Goal: Task Accomplishment & Management: Manage account settings

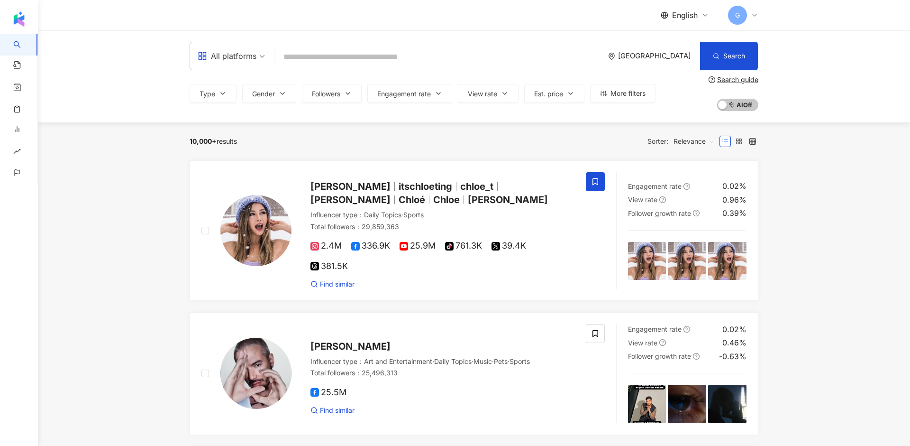
click at [231, 0] on div "English G" at bounding box center [474, 15] width 569 height 30
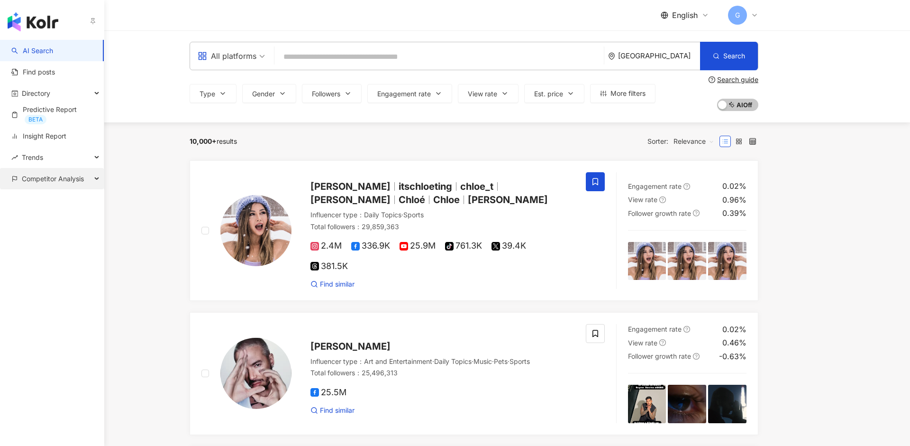
click at [42, 176] on span "Competitor Analysis" at bounding box center [53, 178] width 62 height 21
click at [50, 221] on link "Keyword mention analysis" at bounding box center [59, 221] width 73 height 18
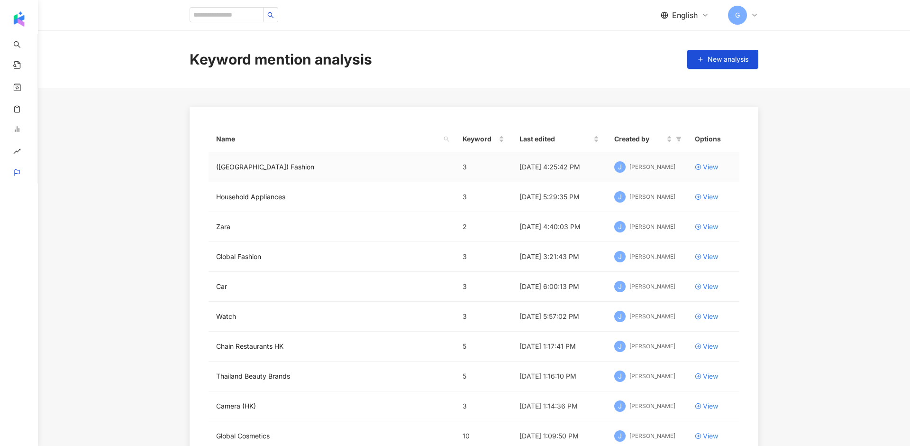
click at [682, 172] on td "View" at bounding box center [713, 167] width 52 height 30
click at [682, 170] on div "View" at bounding box center [710, 167] width 15 height 10
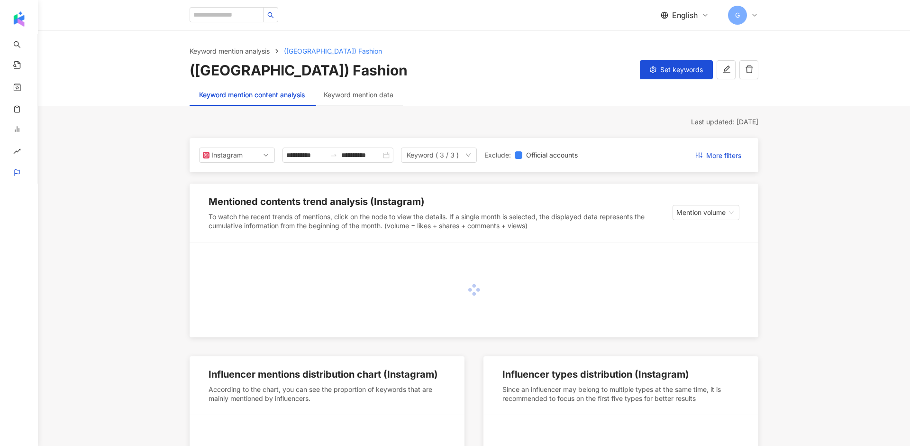
click at [361, 102] on div "Keyword mention data" at bounding box center [358, 95] width 89 height 22
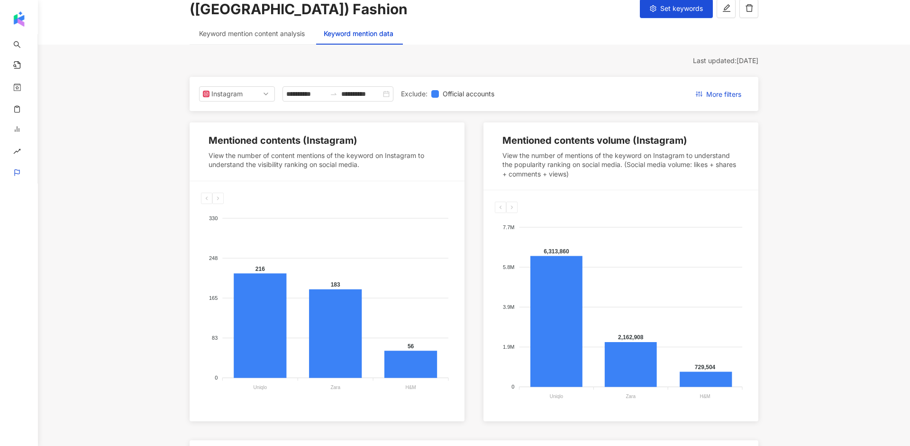
scroll to position [69, 0]
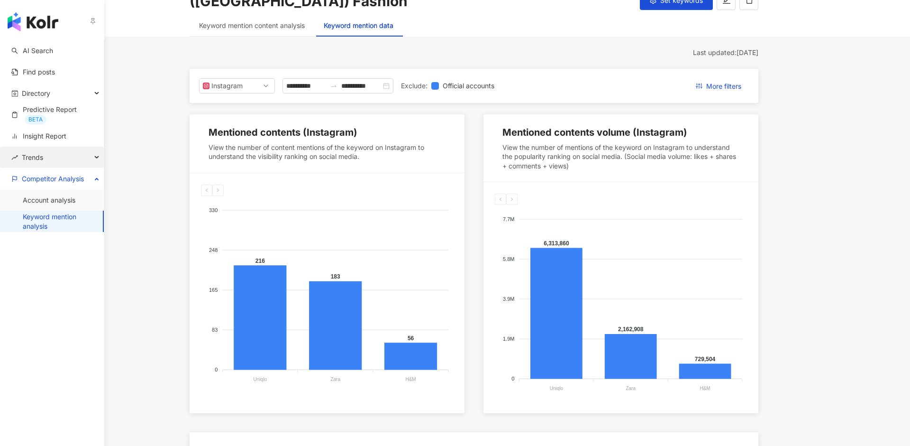
click at [53, 163] on div "Trends" at bounding box center [52, 156] width 104 height 21
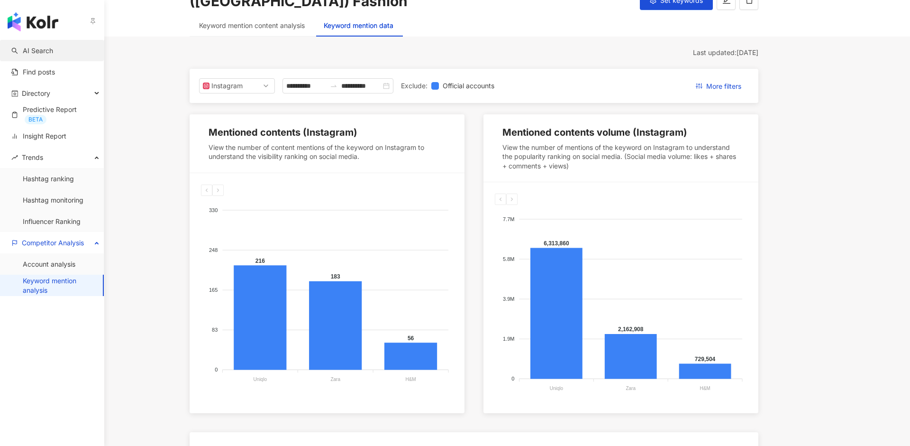
click at [40, 55] on link "AI Search" at bounding box center [32, 50] width 42 height 9
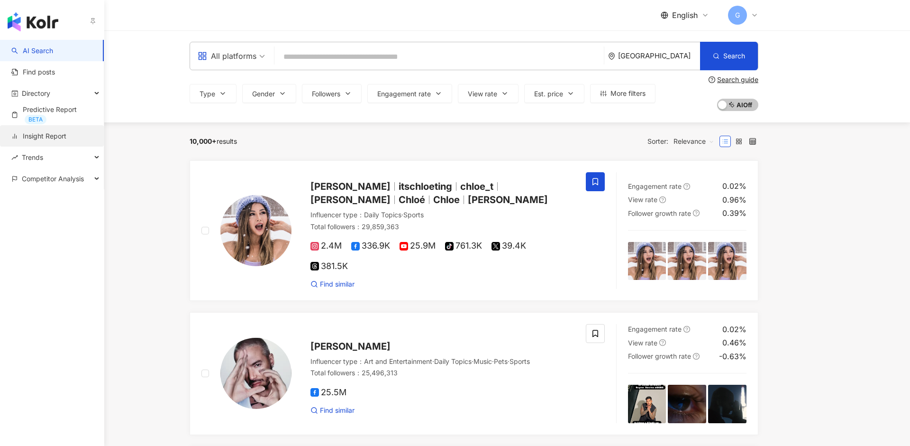
click at [41, 136] on link "Insight Report" at bounding box center [38, 135] width 55 height 9
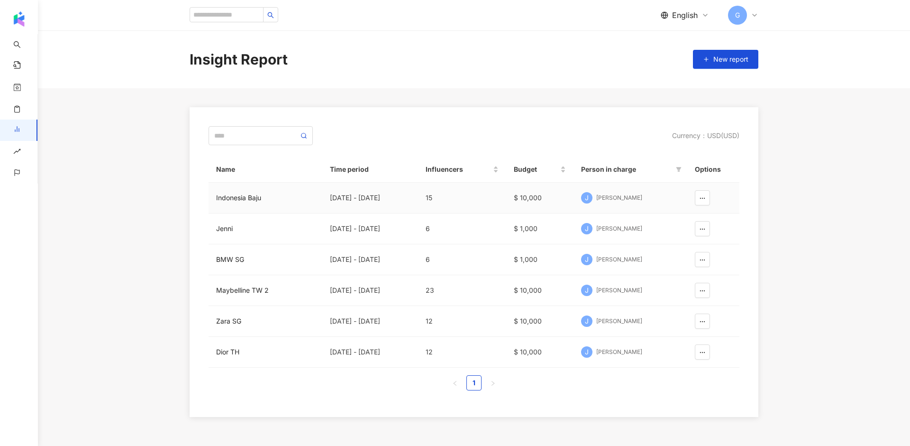
click at [622, 197] on div "[PERSON_NAME]" at bounding box center [619, 198] width 46 height 8
click at [251, 199] on div "Indonesia Baju" at bounding box center [265, 197] width 99 height 10
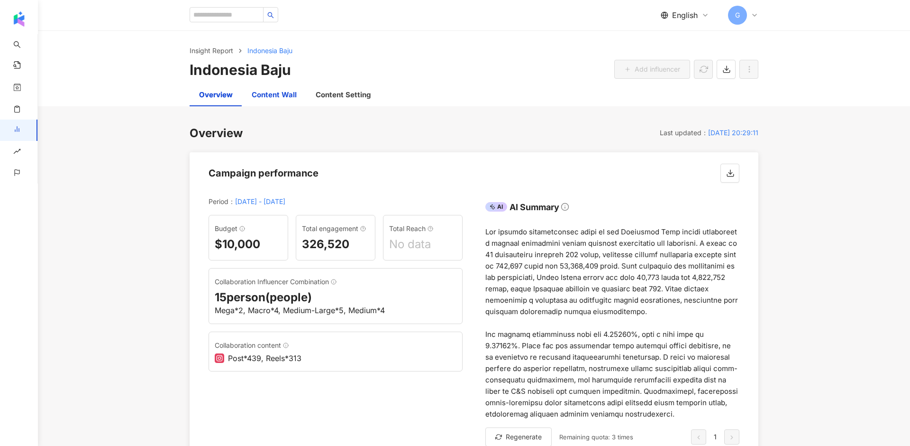
click at [273, 98] on div "Content Wall" at bounding box center [274, 94] width 45 height 11
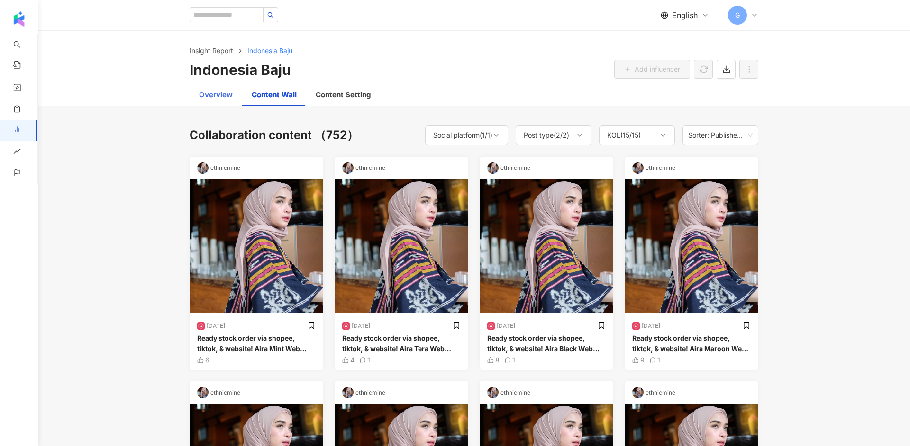
click at [219, 103] on div "Overview" at bounding box center [216, 94] width 53 height 23
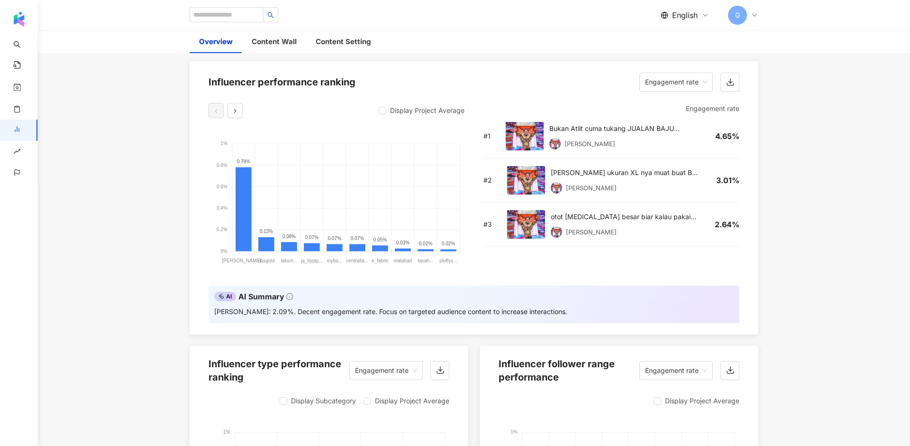
scroll to position [818, 0]
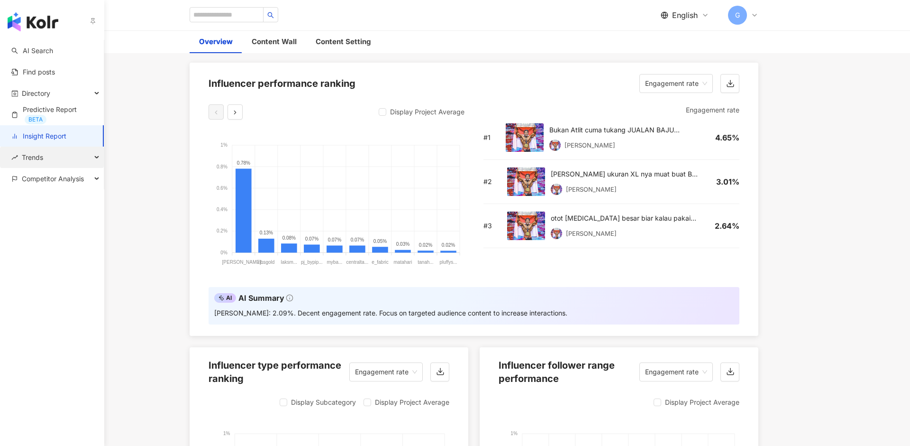
click at [36, 160] on span "Trends" at bounding box center [32, 156] width 21 height 21
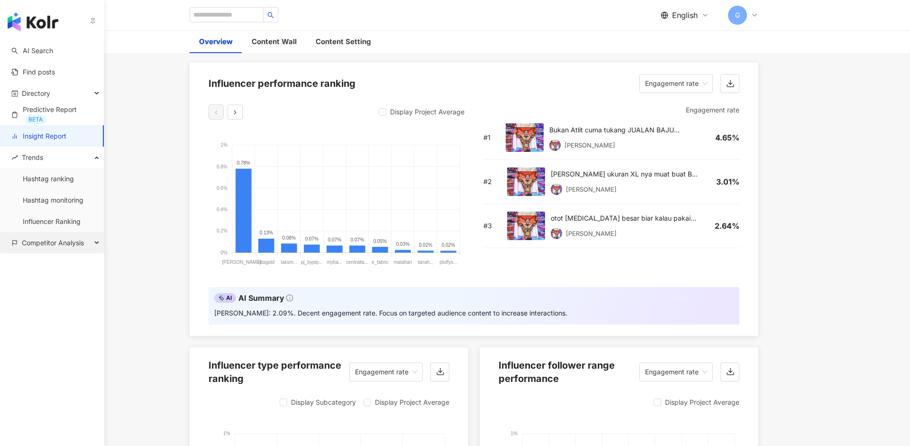
click at [52, 246] on span "Competitor Analysis" at bounding box center [53, 242] width 62 height 21
click at [31, 183] on link "Hashtag ranking" at bounding box center [48, 178] width 51 height 9
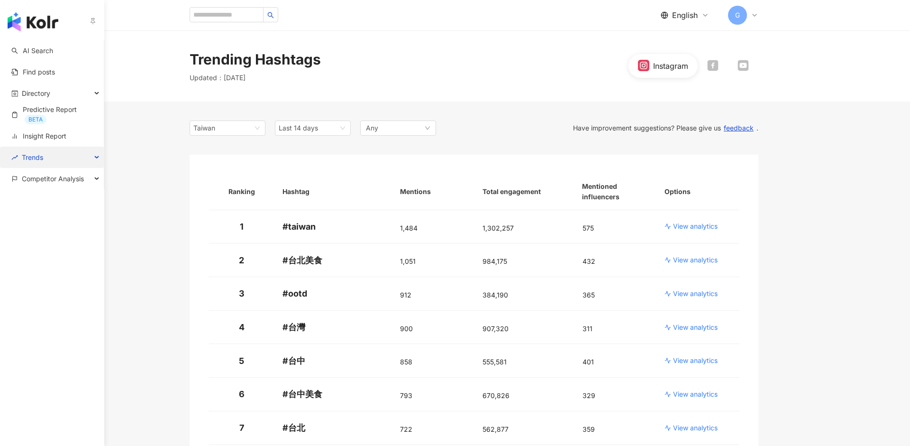
click at [25, 160] on span "Trends" at bounding box center [32, 156] width 21 height 21
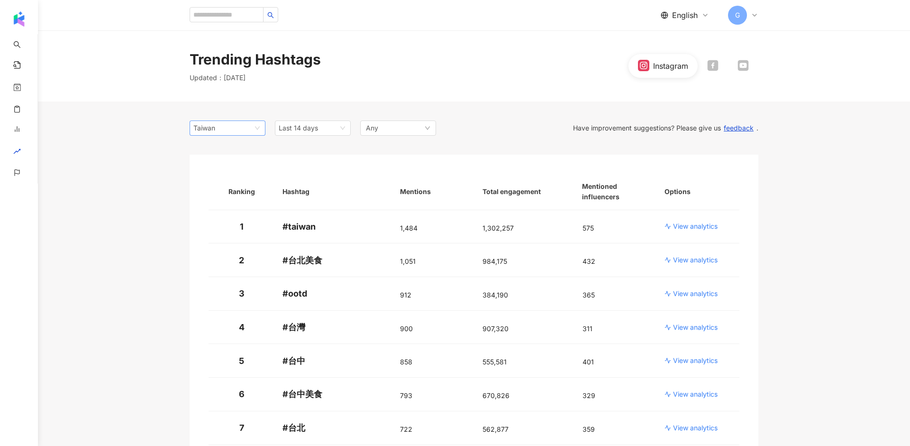
click at [212, 130] on div "Taiwan" at bounding box center [208, 128] width 31 height 14
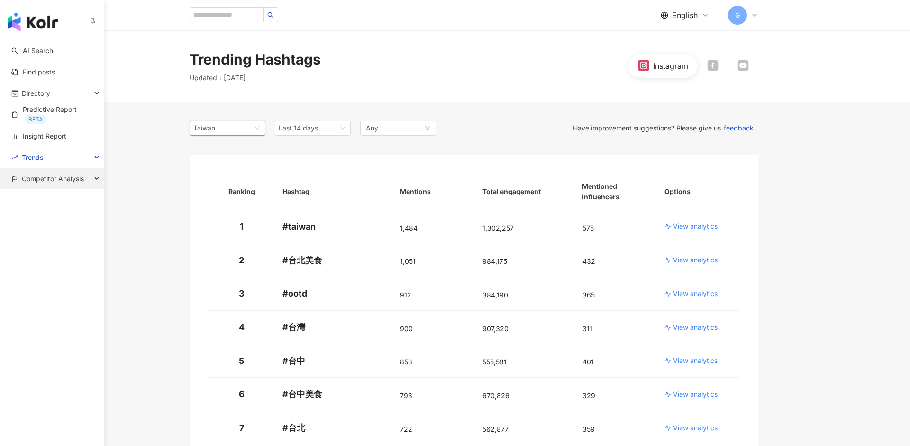
click at [36, 180] on span "Competitor Analysis" at bounding box center [53, 178] width 62 height 21
click at [38, 223] on link "Keyword mention analysis" at bounding box center [59, 221] width 73 height 18
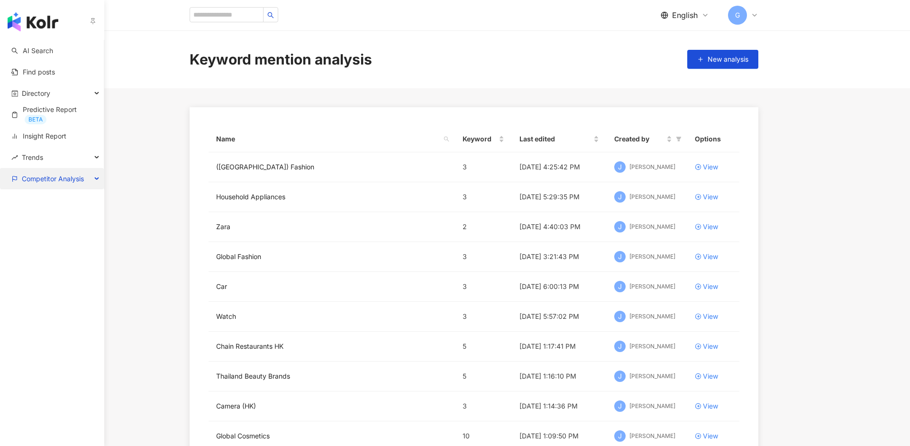
click at [77, 180] on span "Competitor Analysis" at bounding box center [53, 178] width 62 height 21
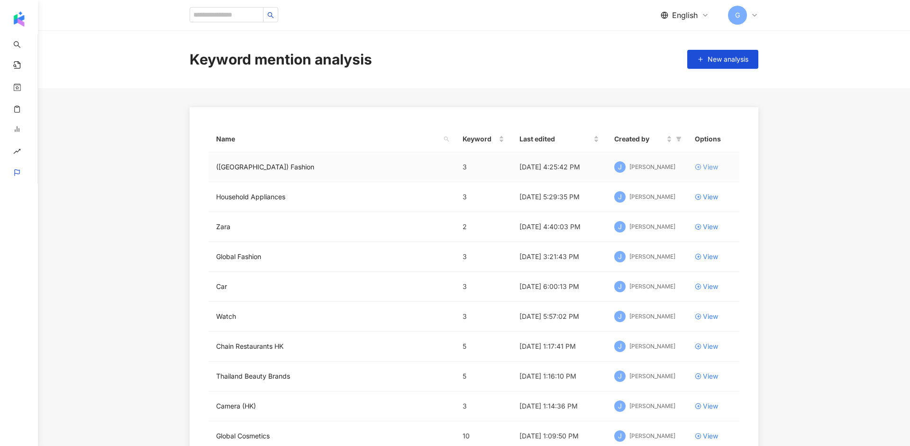
click at [682, 165] on div "View" at bounding box center [710, 167] width 15 height 10
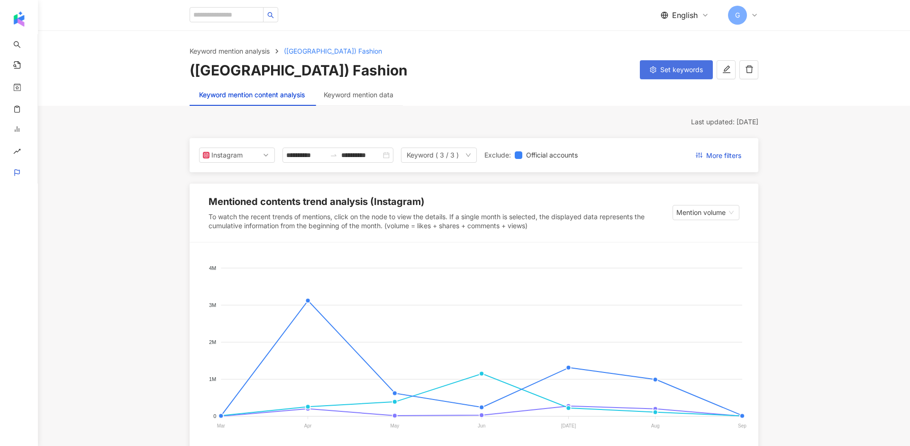
click at [682, 71] on span "Set keywords" at bounding box center [681, 70] width 43 height 8
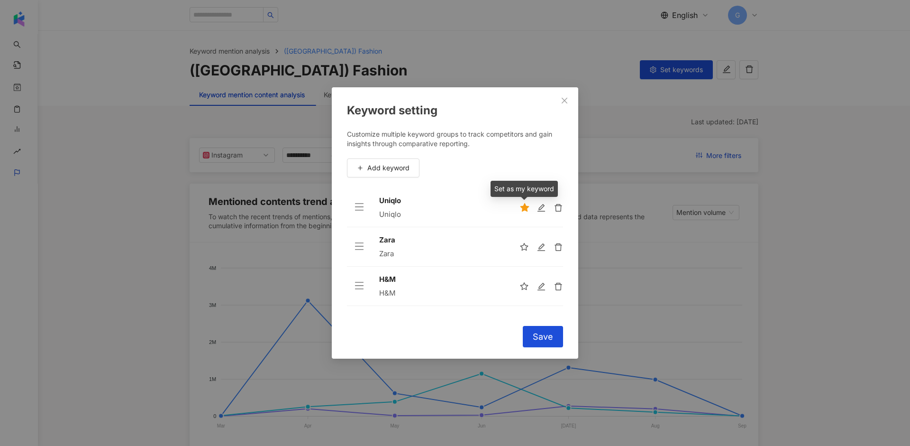
click at [525, 207] on icon "star" at bounding box center [524, 207] width 9 height 9
click at [536, 335] on span "Save" at bounding box center [543, 336] width 20 height 10
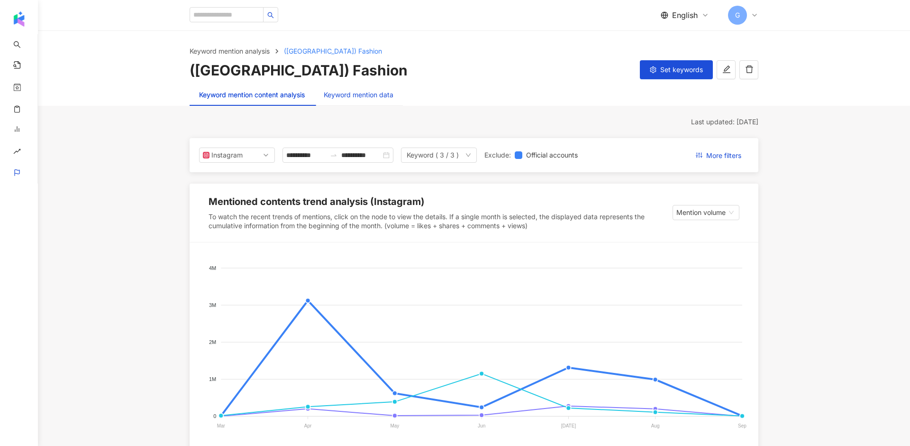
click at [370, 93] on div "Keyword mention data" at bounding box center [359, 95] width 70 height 10
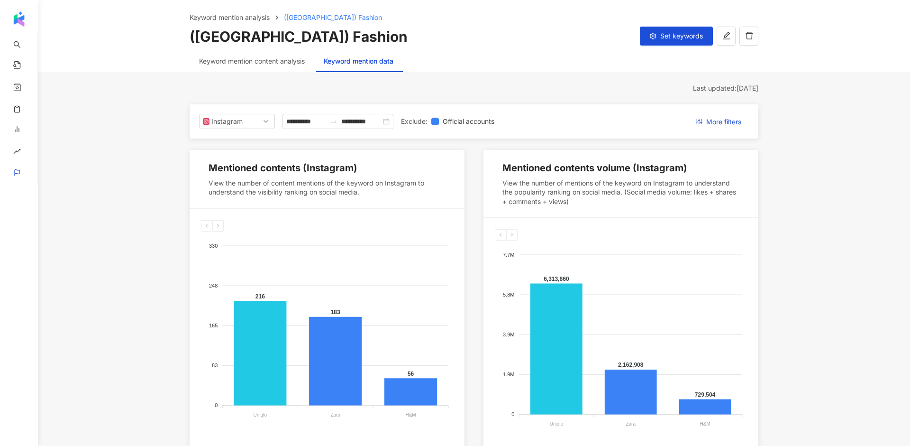
scroll to position [42, 0]
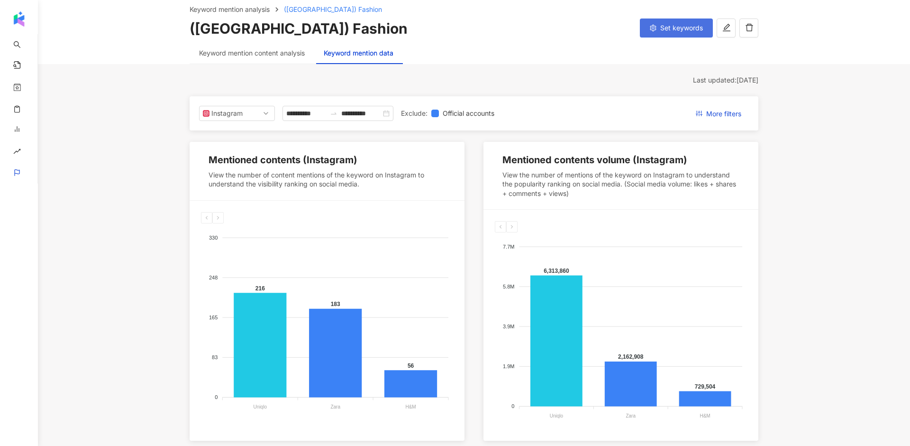
click at [673, 27] on span "Set keywords" at bounding box center [681, 28] width 43 height 8
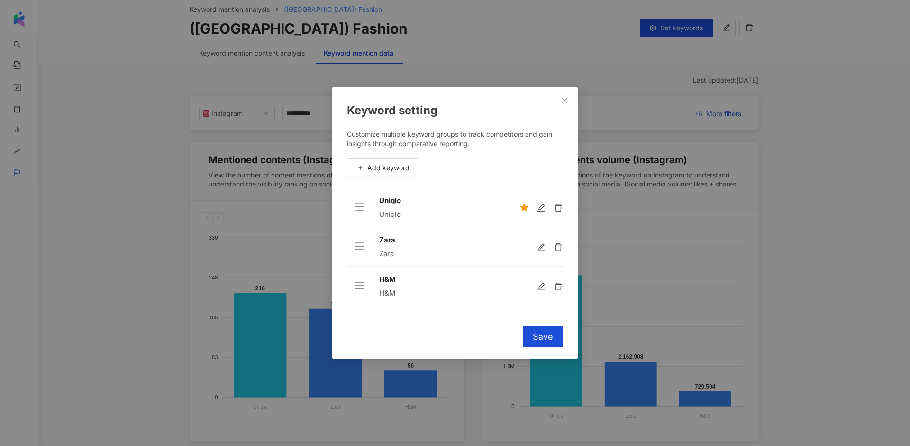
click at [540, 237] on td at bounding box center [537, 246] width 51 height 39
click at [540, 247] on icon "edit" at bounding box center [541, 246] width 9 height 9
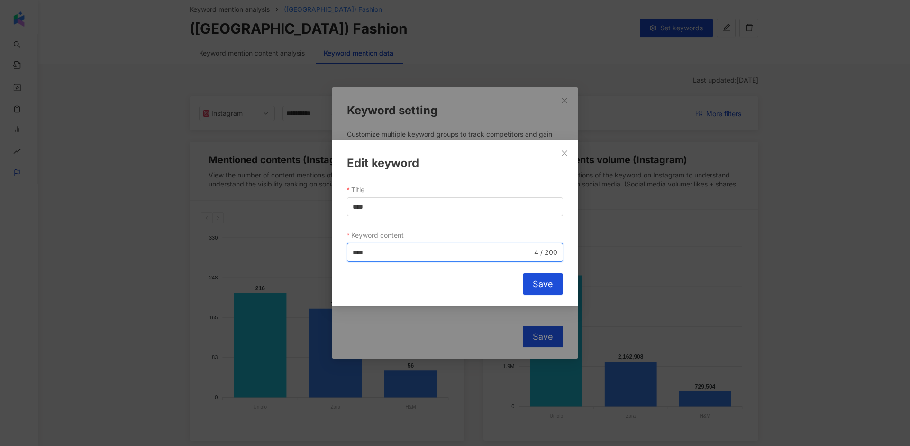
click at [378, 255] on input "****" at bounding box center [443, 252] width 180 height 10
type input "****"
click at [529, 282] on button "Save" at bounding box center [543, 283] width 40 height 21
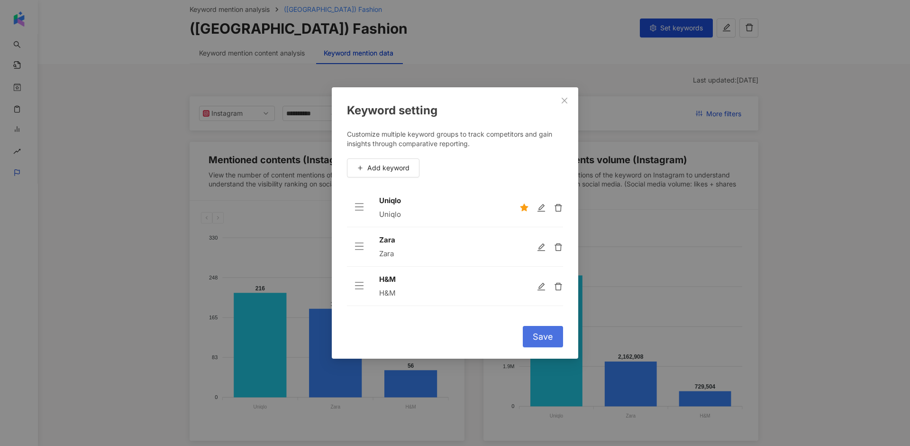
click at [543, 333] on span "Save" at bounding box center [543, 336] width 20 height 10
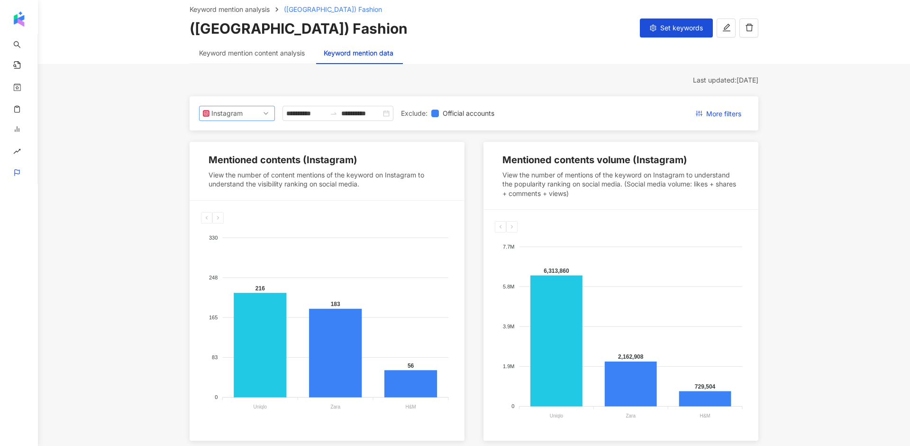
click at [263, 111] on span "Instagram" at bounding box center [237, 113] width 68 height 14
click at [256, 130] on div "Instagram" at bounding box center [233, 135] width 53 height 10
click at [244, 121] on div "**********" at bounding box center [474, 113] width 569 height 34
click at [243, 119] on span "Instagram" at bounding box center [237, 113] width 68 height 14
click at [326, 114] on input "**********" at bounding box center [306, 113] width 40 height 10
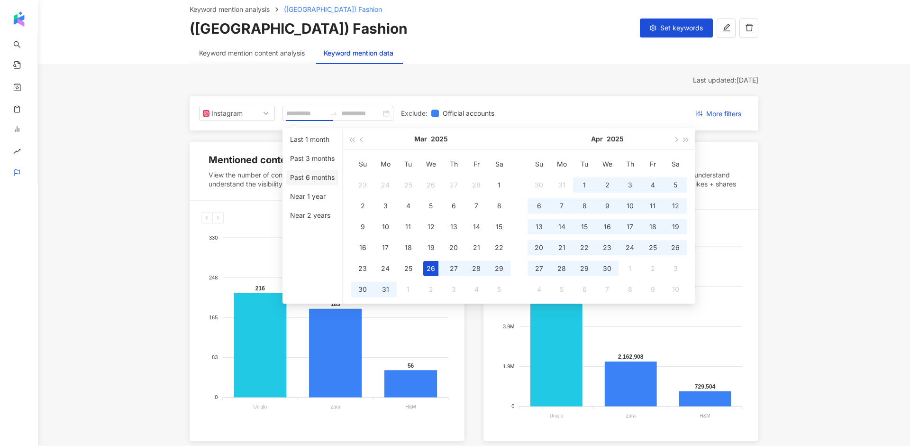
click at [325, 179] on li "Past 6 months" at bounding box center [312, 177] width 52 height 15
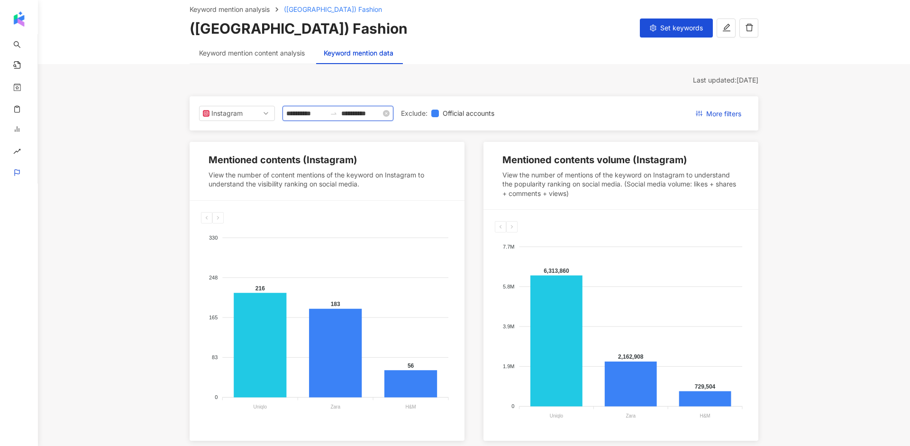
click at [373, 111] on input "**********" at bounding box center [361, 113] width 40 height 10
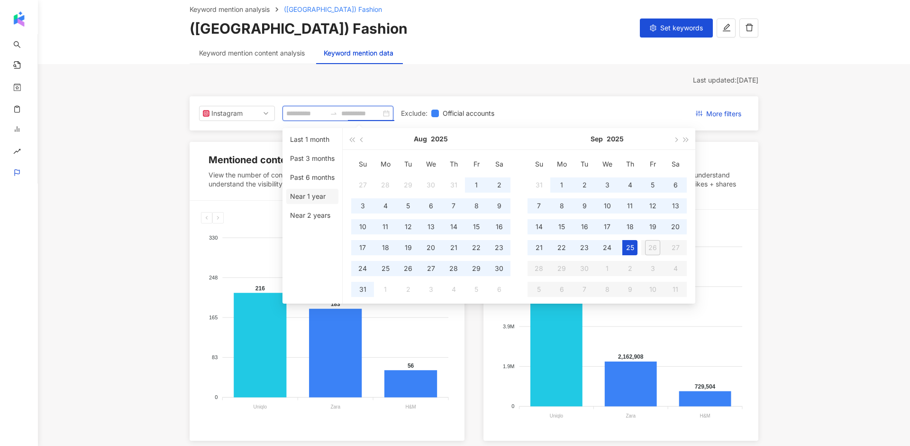
type input "**********"
click at [319, 199] on li "Near 1 year" at bounding box center [312, 196] width 52 height 15
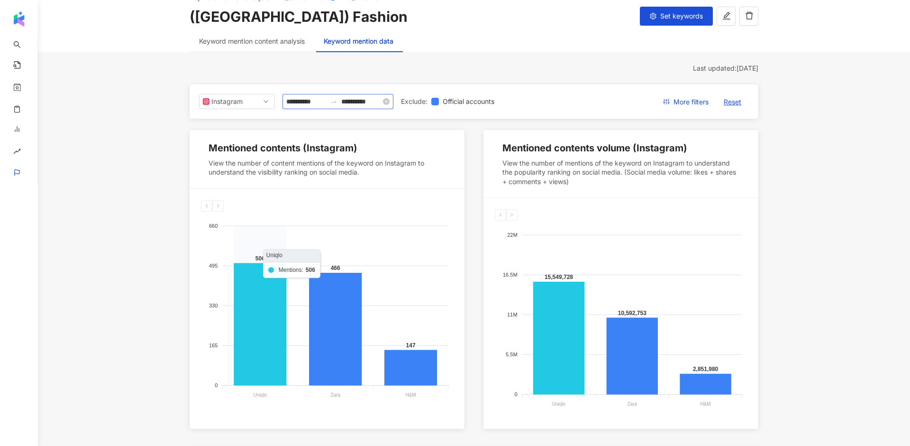
scroll to position [45, 0]
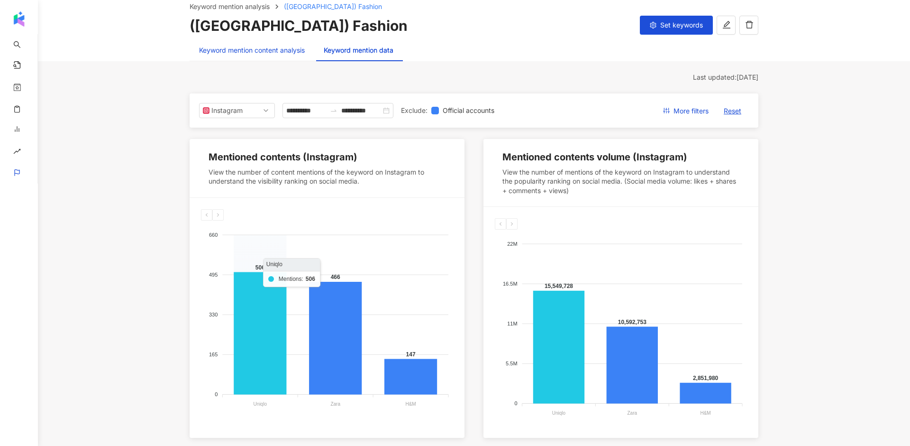
click at [272, 49] on div "Keyword mention content analysis" at bounding box center [252, 50] width 106 height 10
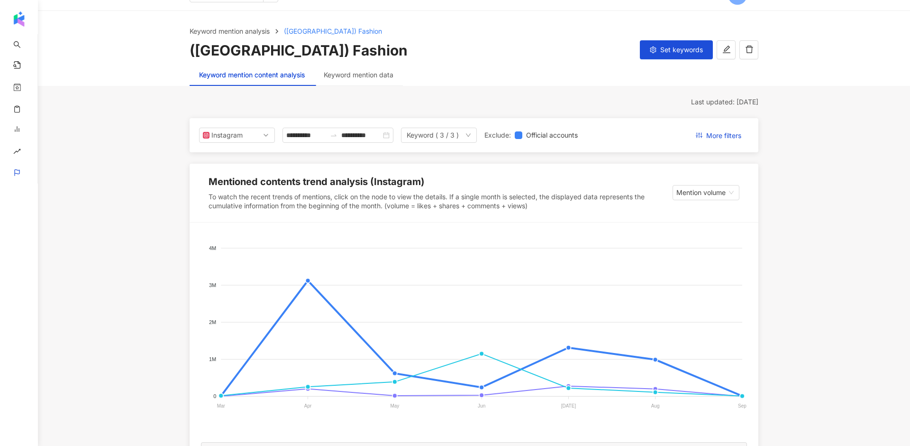
scroll to position [84, 0]
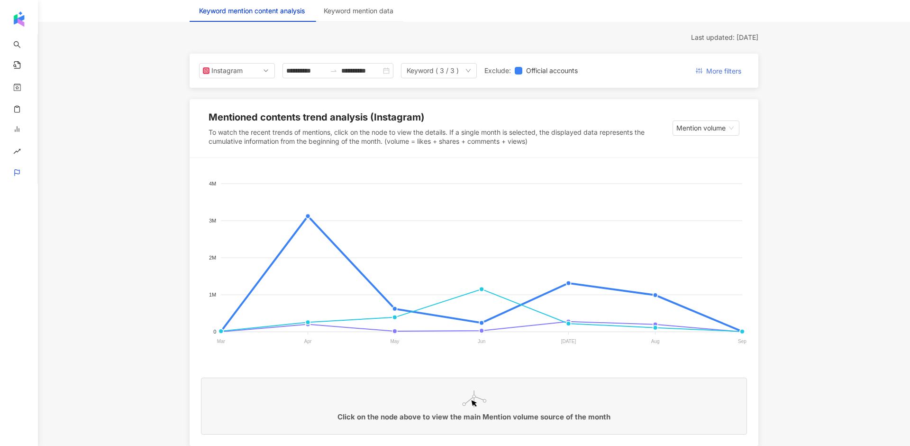
click at [682, 69] on span "More filters" at bounding box center [723, 71] width 35 height 15
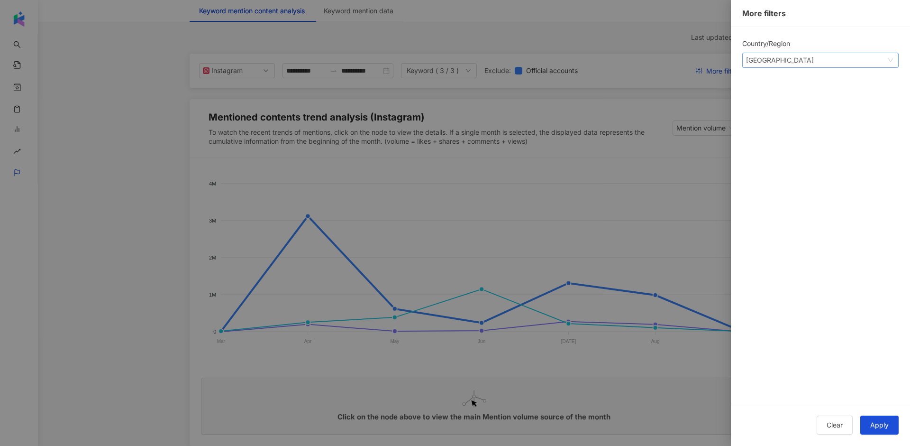
click at [682, 67] on div "Singapore vn sg kr Taiwan Japan Hong Kong Malaysia Indonesia Thailand Vietnam S…" at bounding box center [820, 60] width 156 height 15
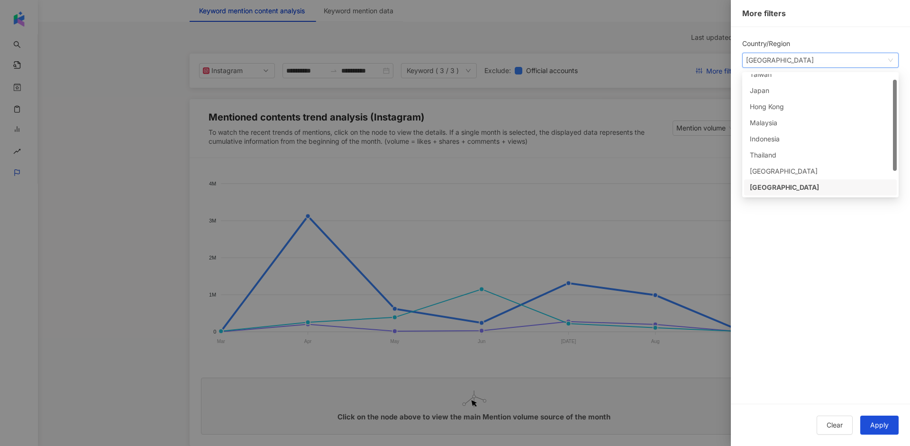
click at [682, 186] on div "Singapore" at bounding box center [820, 187] width 141 height 10
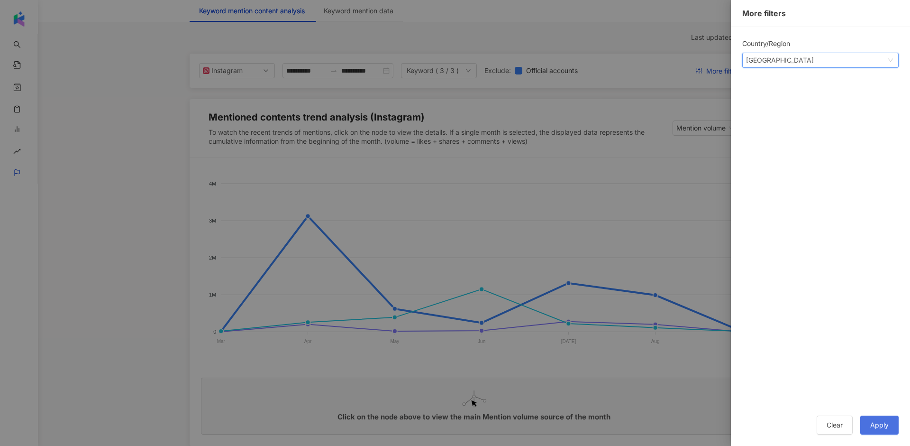
click at [682, 384] on button "Apply" at bounding box center [879, 424] width 38 height 19
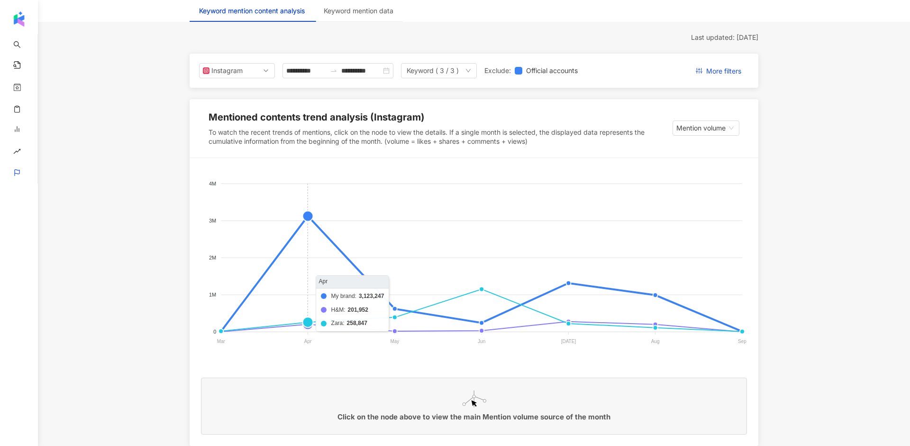
click at [307, 215] on foreignobject "My brand H&M Zara" at bounding box center [474, 264] width 546 height 190
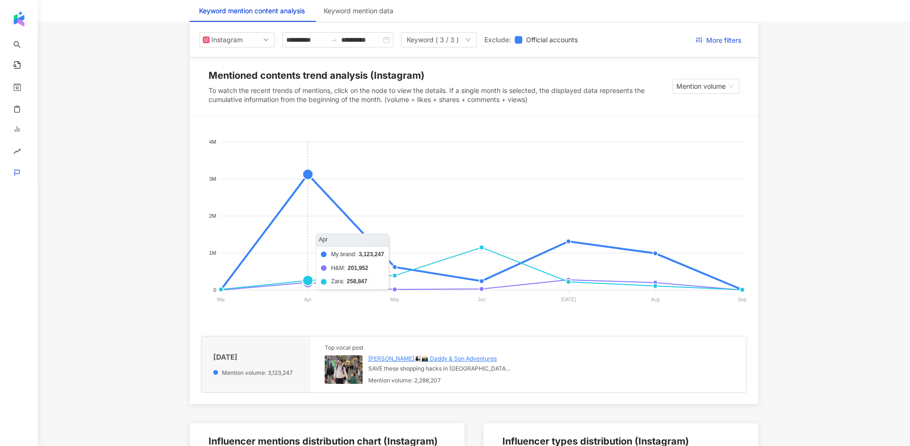
scroll to position [135, 0]
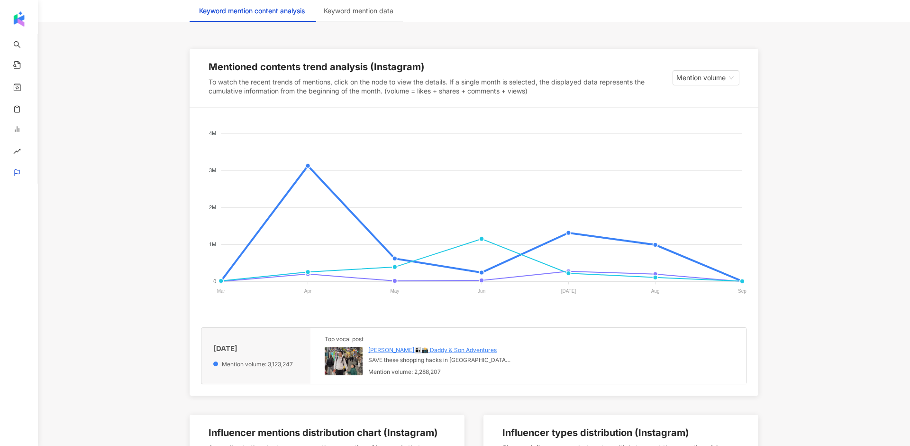
click at [361, 368] on img at bounding box center [344, 360] width 38 height 28
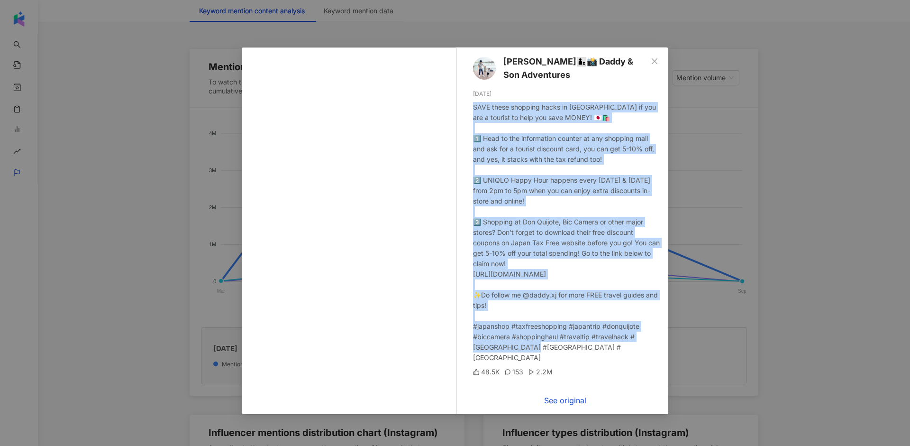
drag, startPoint x: 558, startPoint y: 350, endPoint x: 472, endPoint y: 111, distance: 253.8
click at [472, 111] on div "Jason Ng👨‍👦📸 Daddy & Son Adventures 4/8/25 SAVE these shopping hacks in Japan i…" at bounding box center [565, 216] width 207 height 339
click at [659, 63] on span "Close" at bounding box center [654, 61] width 19 height 8
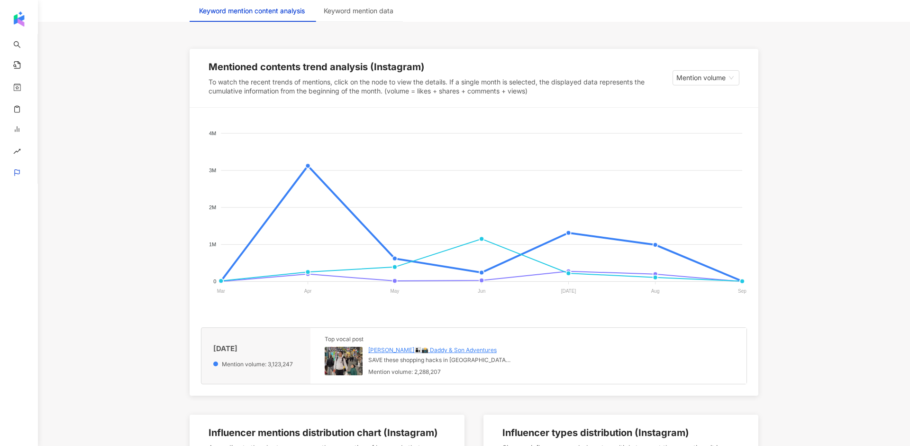
click at [353, 364] on img at bounding box center [344, 360] width 38 height 28
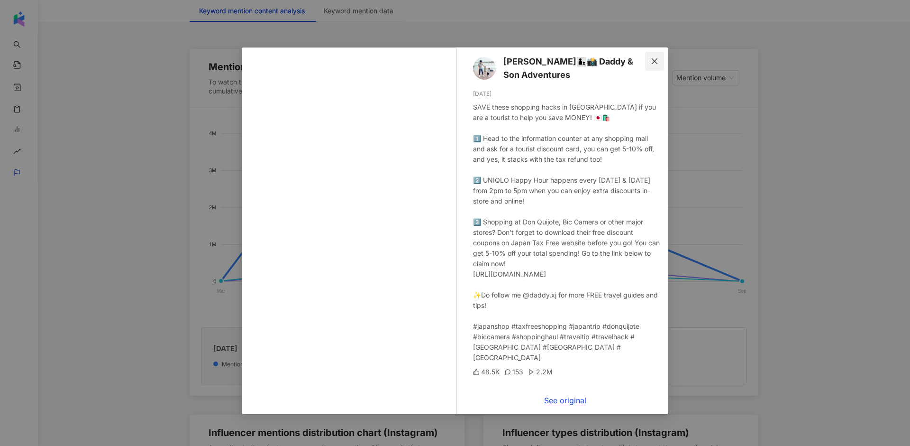
click at [659, 64] on span "Close" at bounding box center [654, 61] width 19 height 8
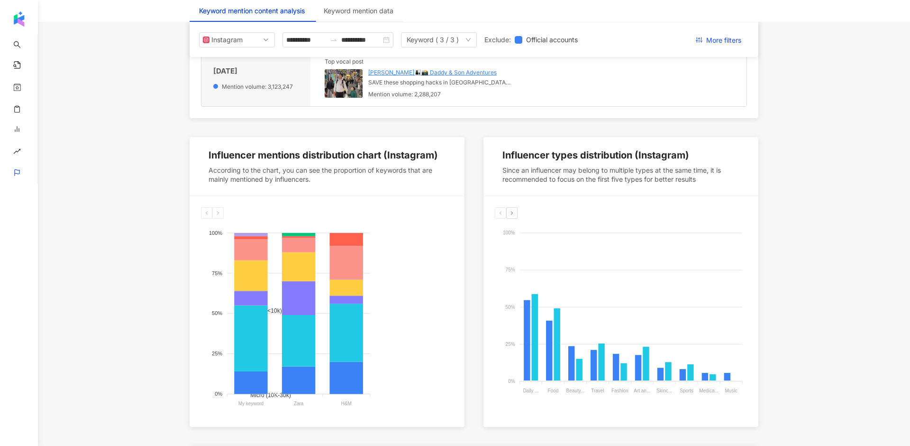
scroll to position [0, 0]
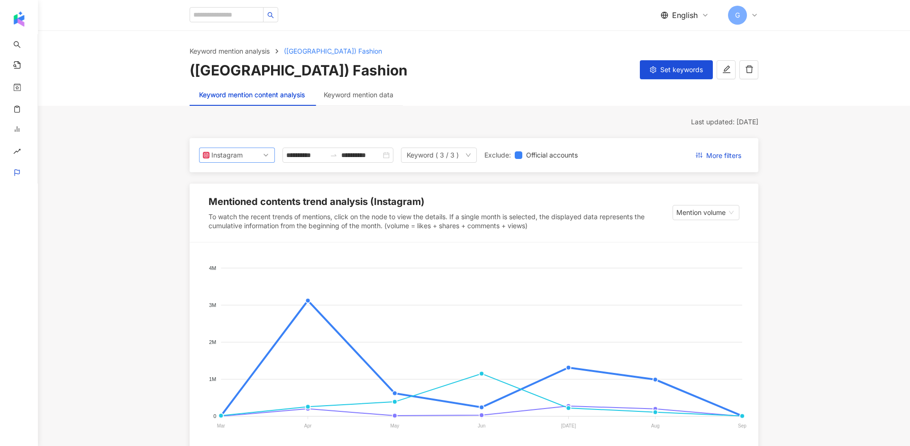
click at [230, 157] on div "Instagram" at bounding box center [226, 155] width 31 height 14
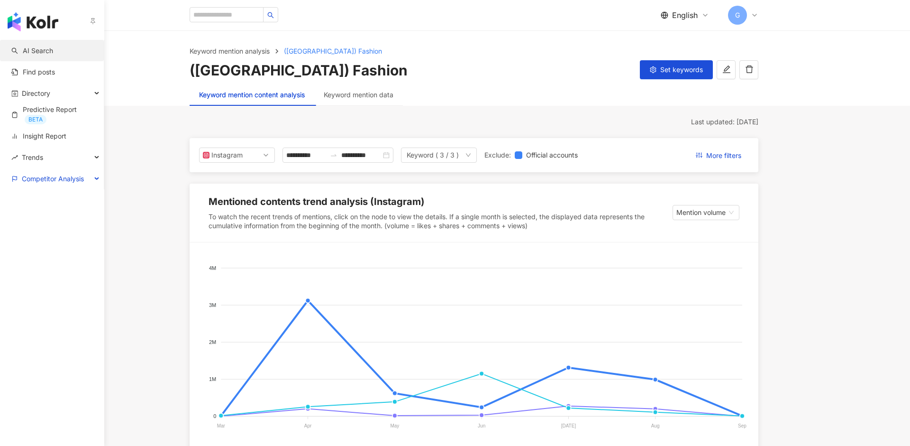
click at [27, 53] on link "AI Search" at bounding box center [32, 50] width 42 height 9
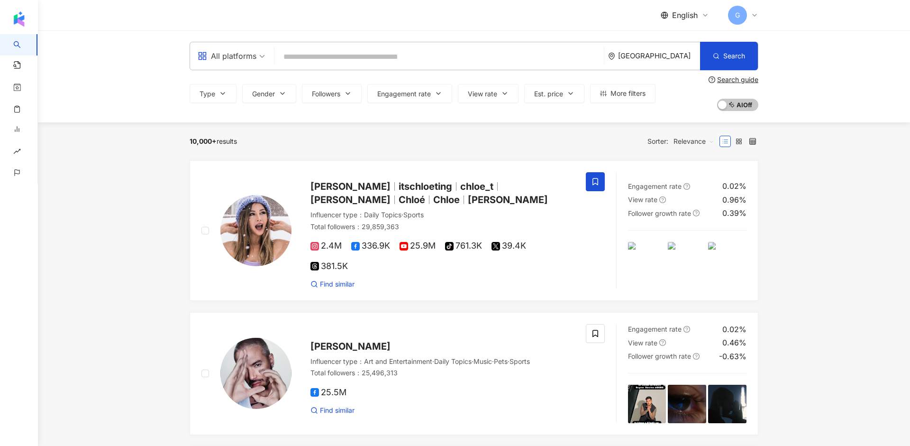
click at [227, 60] on div "All platforms" at bounding box center [227, 55] width 59 height 15
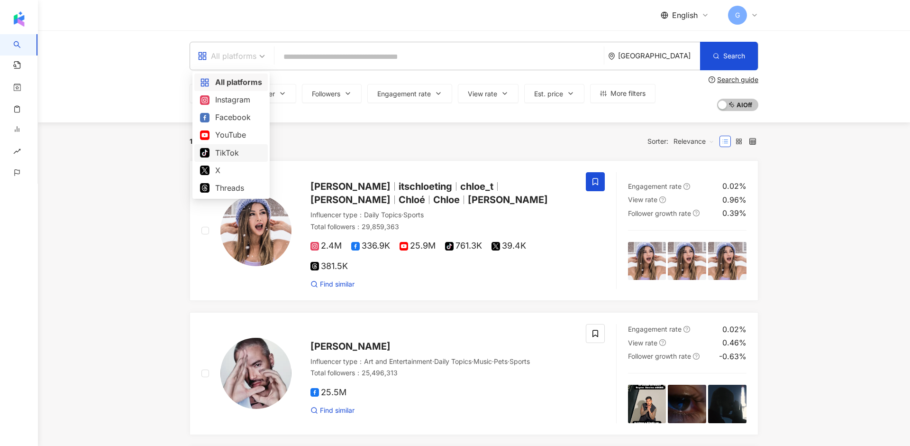
click at [655, 55] on div "Singapore" at bounding box center [654, 55] width 92 height 27
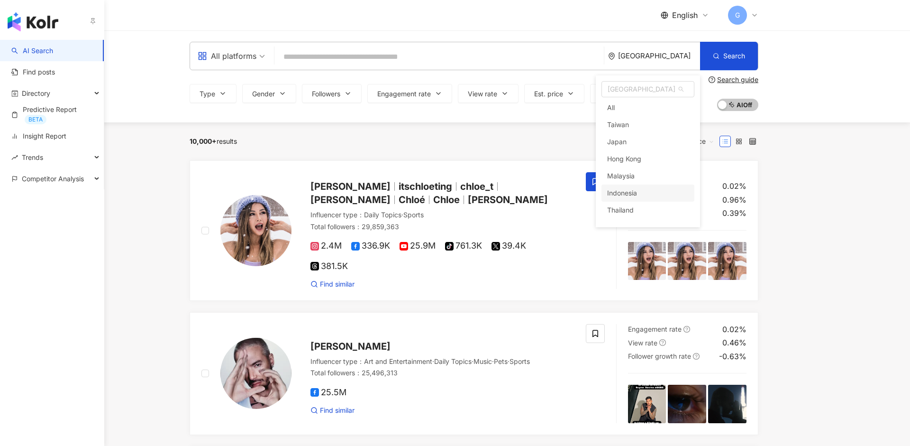
click at [36, 53] on link "AI Search" at bounding box center [32, 50] width 42 height 9
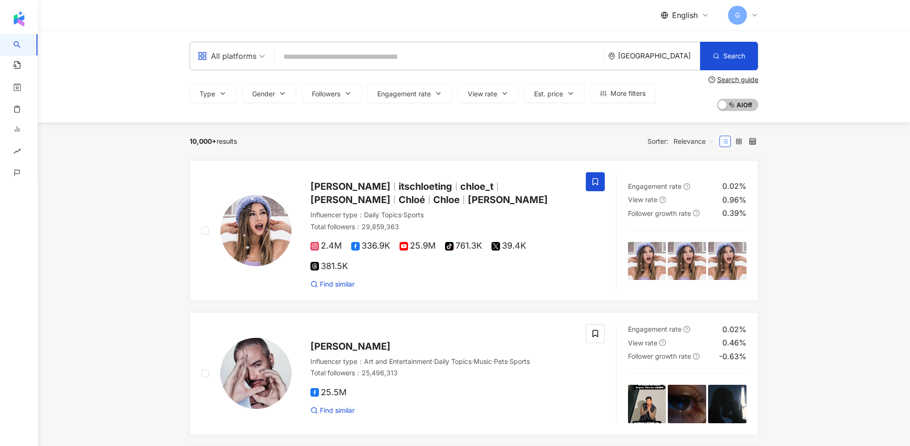
click at [242, 61] on div "All platforms" at bounding box center [227, 55] width 59 height 15
click at [682, 61] on div "Singapore" at bounding box center [654, 55] width 92 height 27
click at [381, 53] on input "search" at bounding box center [439, 57] width 322 height 18
click at [309, 62] on input "search" at bounding box center [439, 57] width 322 height 18
type input "*"
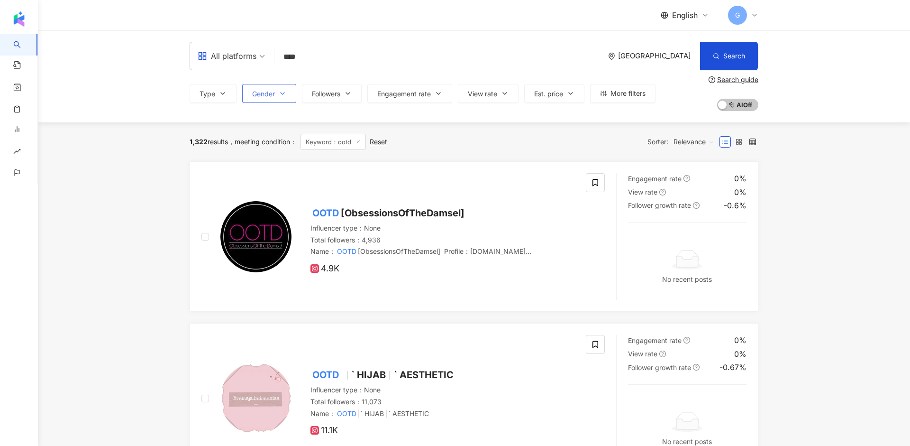
type input "****"
click at [290, 91] on button "Gender" at bounding box center [269, 93] width 54 height 19
click at [274, 165] on span "[DEMOGRAPHIC_DATA]" at bounding box center [300, 169] width 82 height 10
click at [676, 65] on div "Singapore" at bounding box center [654, 55] width 92 height 27
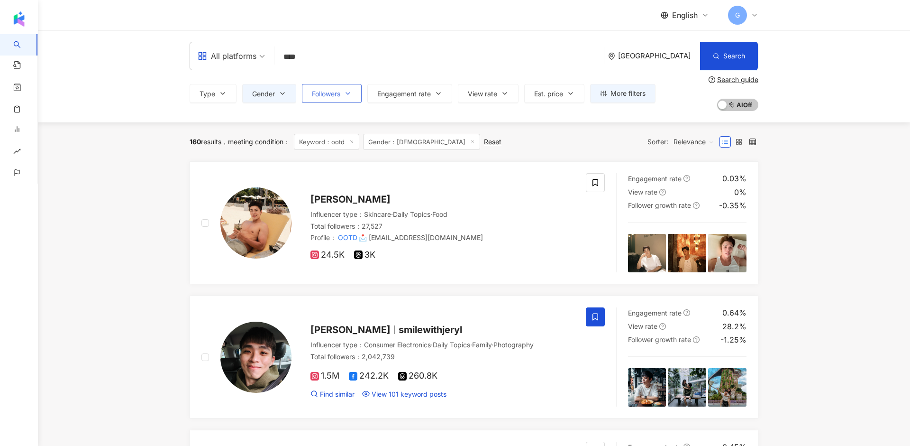
click at [342, 91] on button "Followers" at bounding box center [332, 93] width 60 height 19
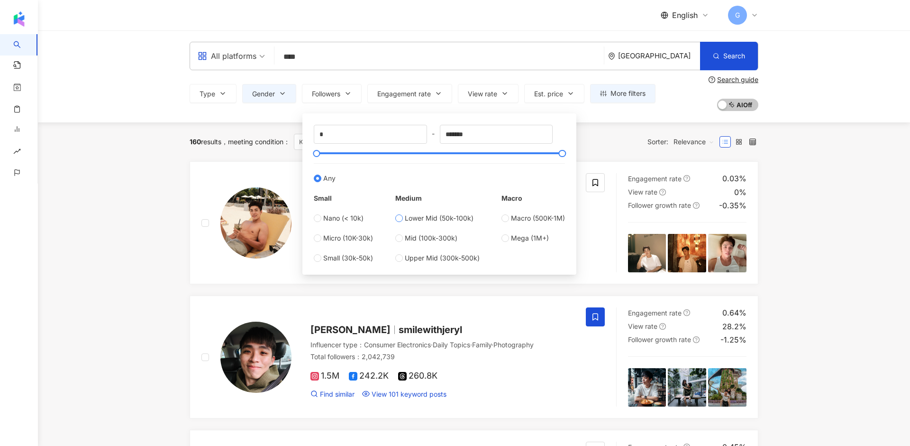
type input "*****"
type input "*******"
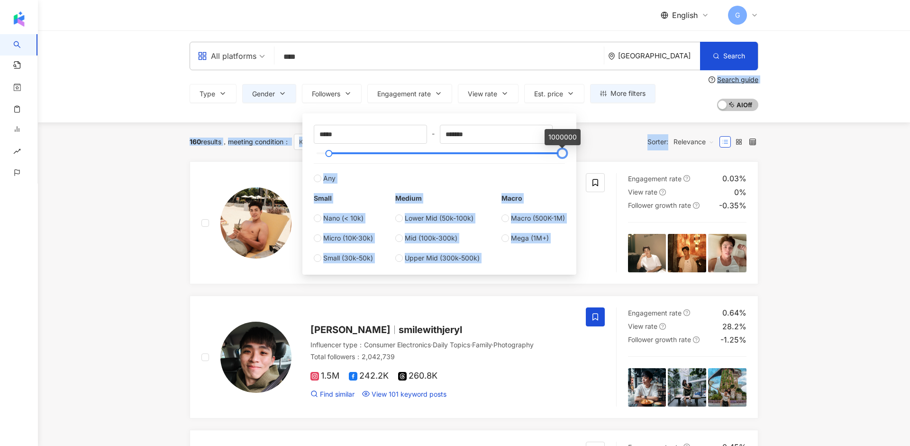
drag, startPoint x: 344, startPoint y: 153, endPoint x: 764, endPoint y: 153, distance: 420.4
click at [645, 149] on div "160 results meeting condition ： Keyword：ootd Gender：Male Reset Sorter: Relevance" at bounding box center [474, 142] width 569 height 16
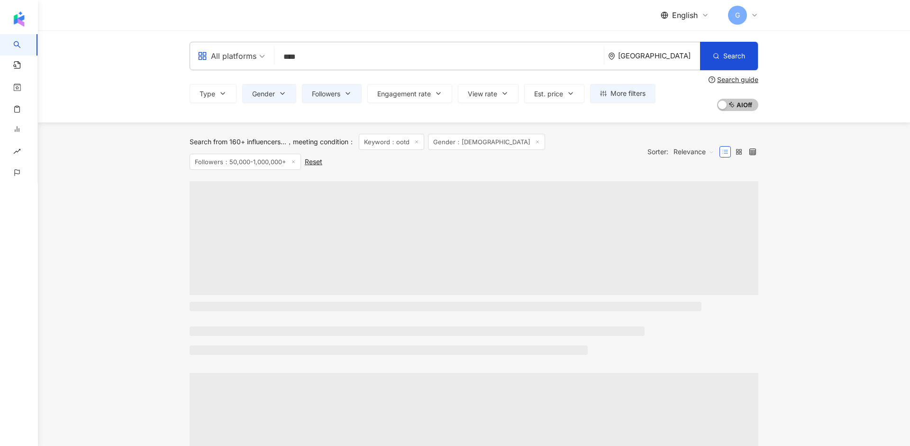
click at [682, 133] on div "Search from 160+ influencers... meeting condition ： Keyword：ootd Gender：Male Fo…" at bounding box center [474, 151] width 569 height 59
click at [682, 144] on span "Relevance" at bounding box center [693, 151] width 41 height 15
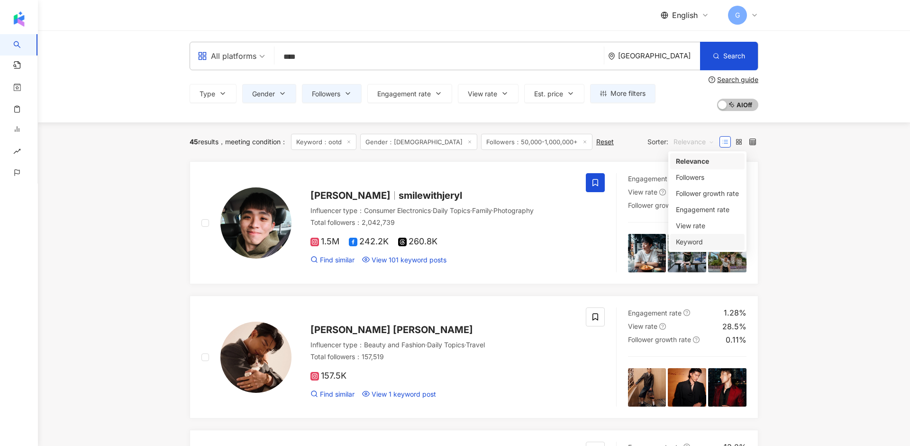
click at [682, 244] on div "Keyword" at bounding box center [707, 242] width 63 height 10
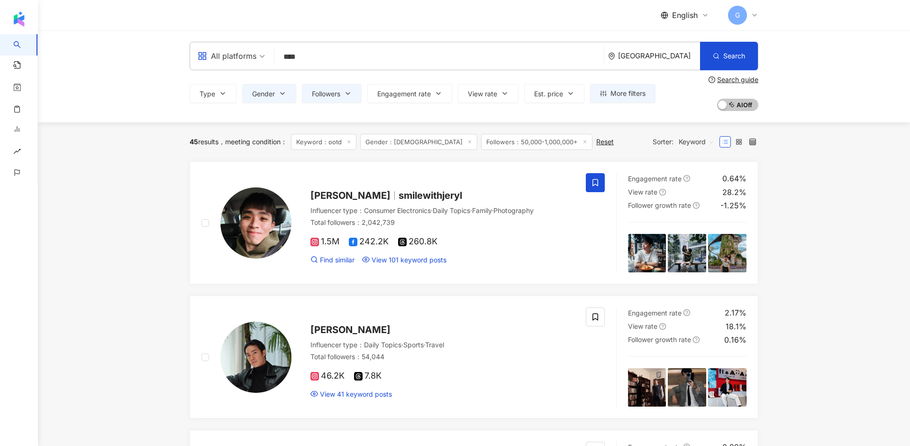
click at [399, 192] on span "smilewithjeryl" at bounding box center [431, 195] width 64 height 11
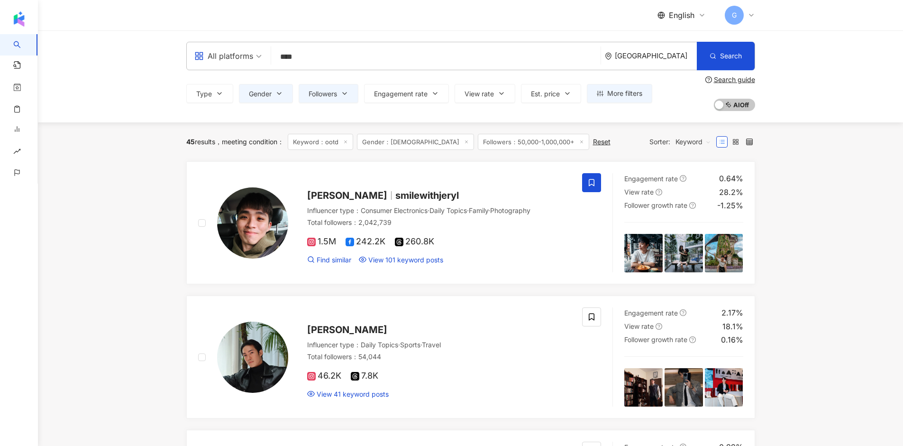
click at [682, 15] on icon at bounding box center [751, 15] width 8 height 8
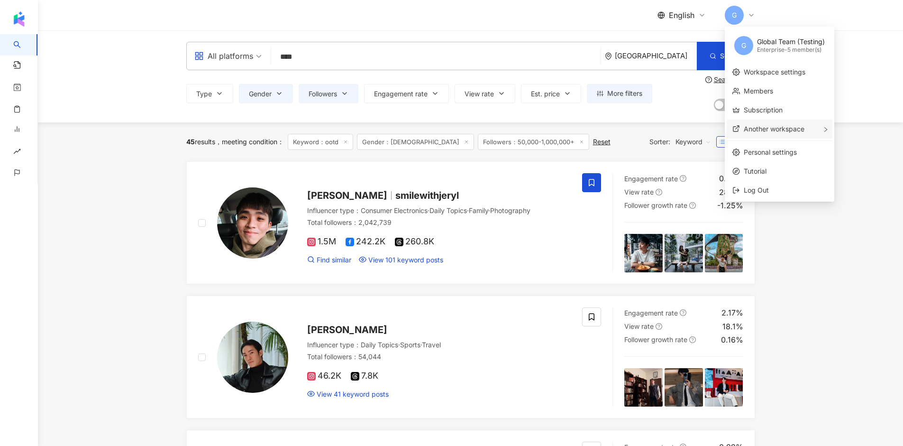
click at [682, 125] on span "Another workspace" at bounding box center [774, 129] width 61 height 8
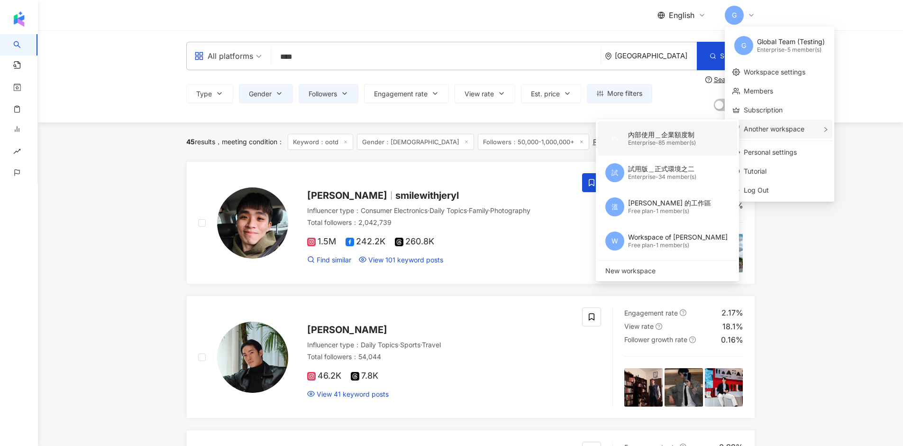
click at [676, 140] on div "Enterprise - 85 member(s)" at bounding box center [662, 143] width 68 height 8
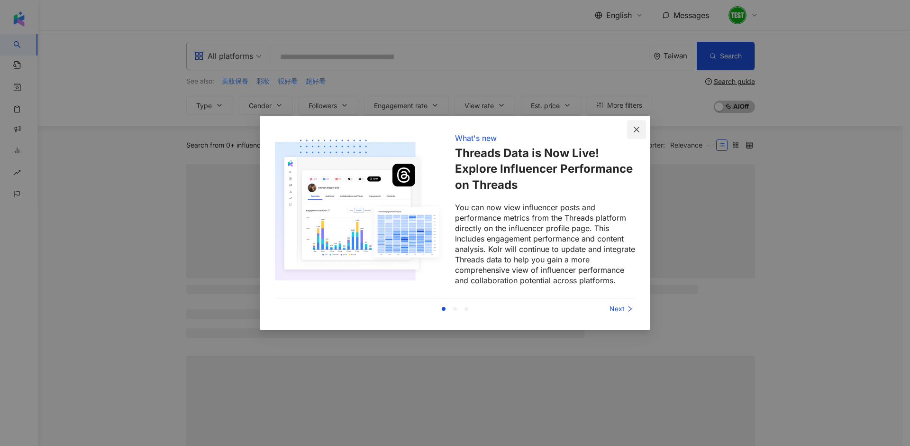
click at [634, 127] on icon "close" at bounding box center [637, 130] width 8 height 8
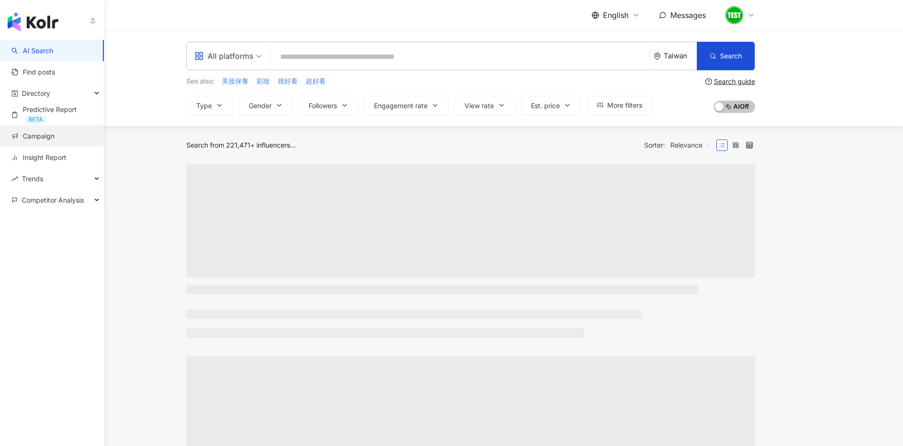
click at [42, 141] on link "Campaign" at bounding box center [32, 135] width 43 height 9
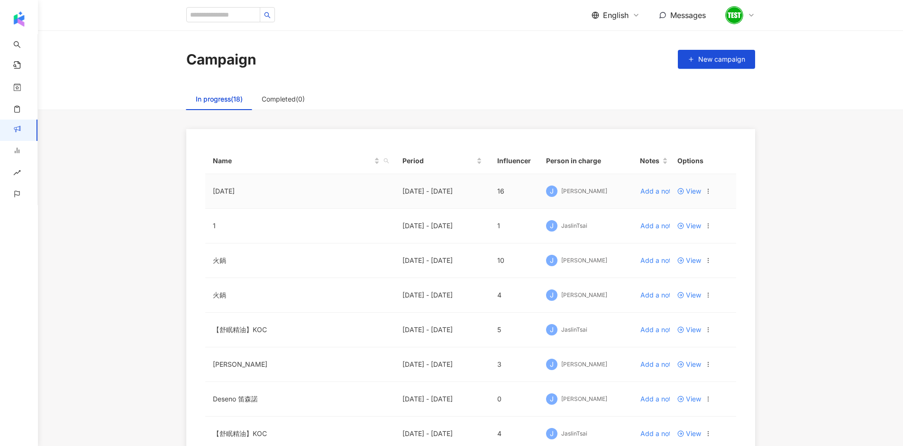
click at [682, 195] on span at bounding box center [681, 191] width 9 height 8
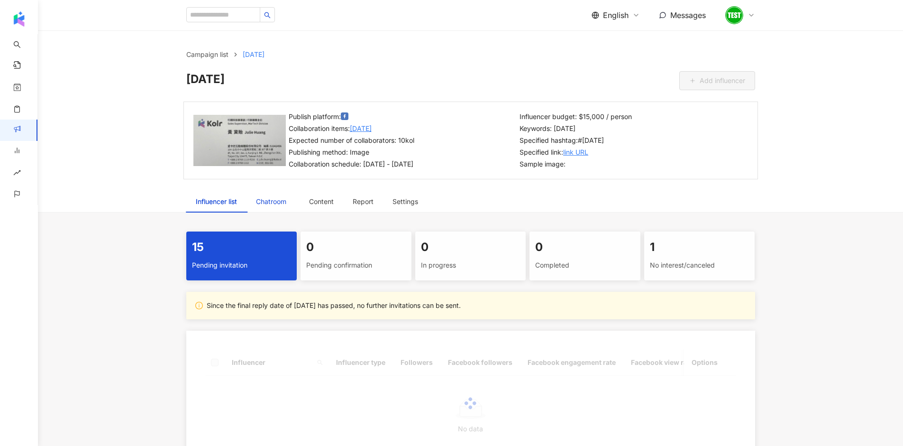
click at [279, 205] on div "Chatroom" at bounding box center [273, 201] width 34 height 10
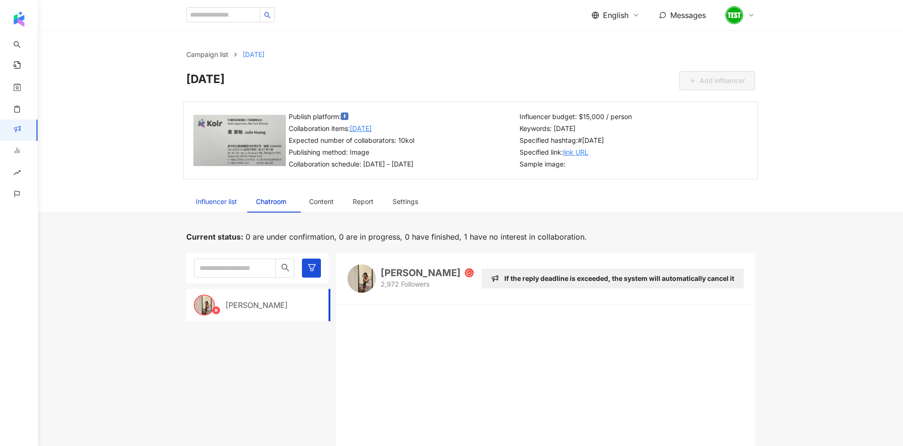
click at [207, 198] on div "Influencer list" at bounding box center [216, 201] width 41 height 10
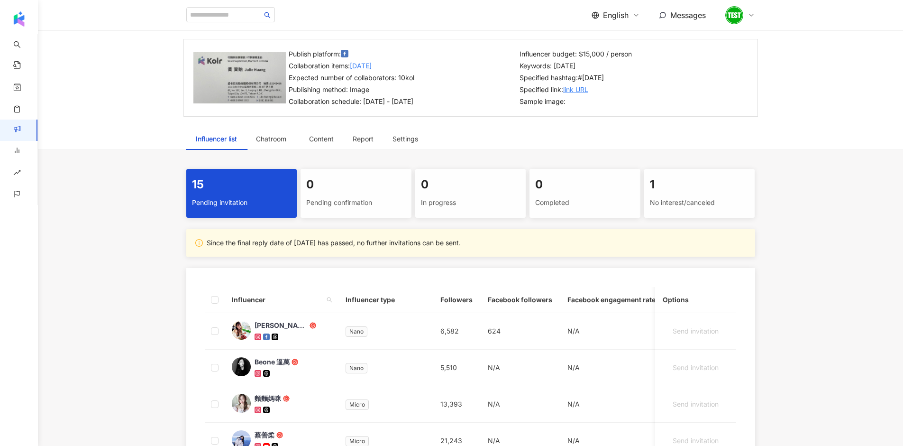
scroll to position [31, 0]
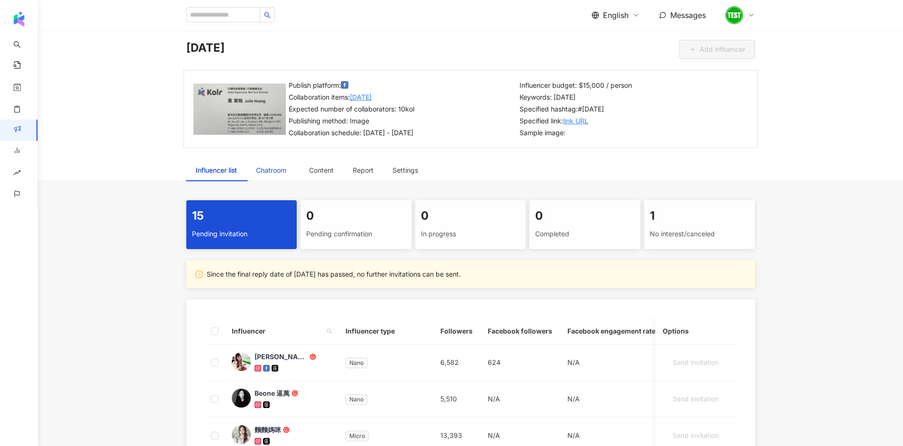
click at [271, 165] on div "Chatroom" at bounding box center [273, 170] width 34 height 10
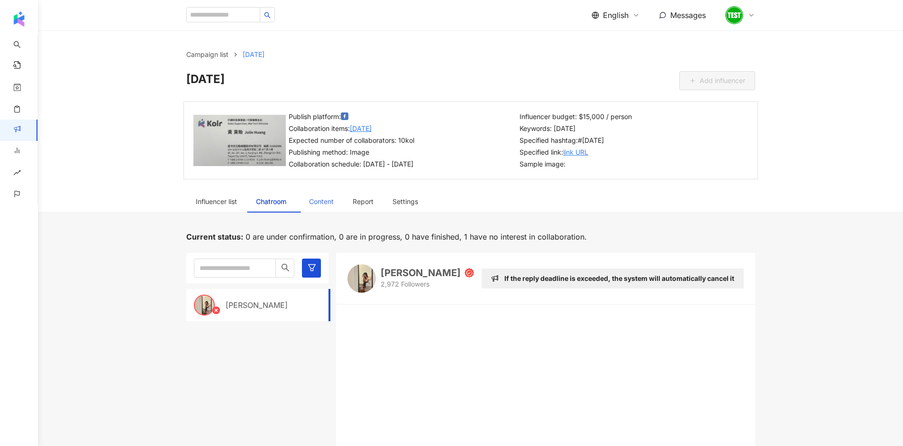
click at [312, 208] on div "Content" at bounding box center [322, 202] width 44 height 22
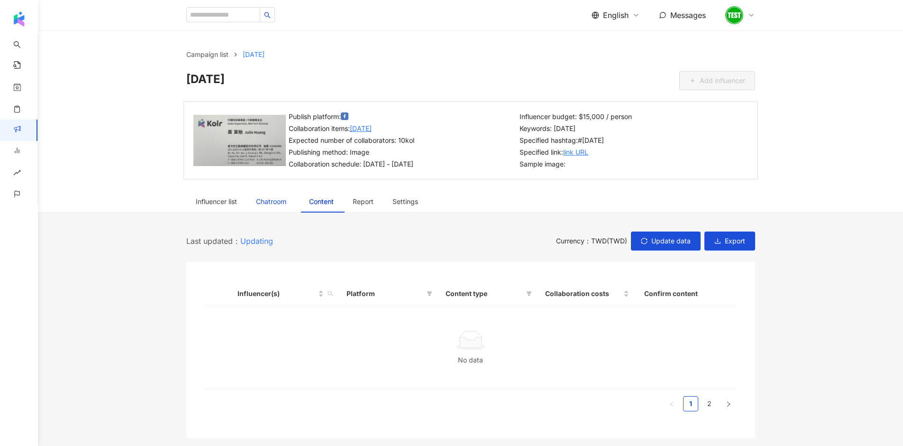
click at [267, 200] on span "Chatroom" at bounding box center [273, 201] width 34 height 7
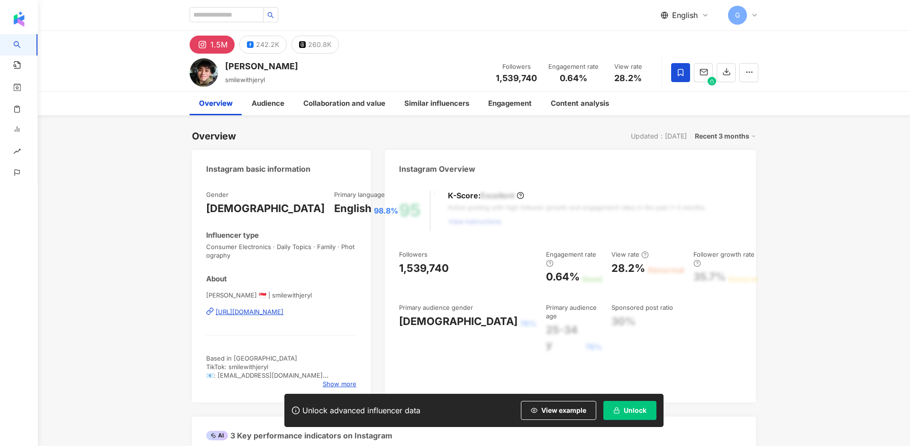
drag, startPoint x: 575, startPoint y: 410, endPoint x: 555, endPoint y: 381, distance: 35.1
click at [575, 410] on span "View example" at bounding box center [563, 410] width 45 height 8
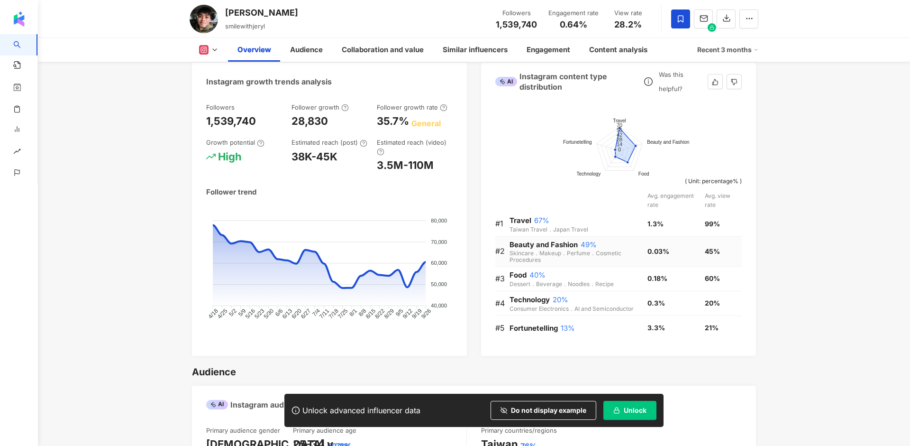
scroll to position [523, 0]
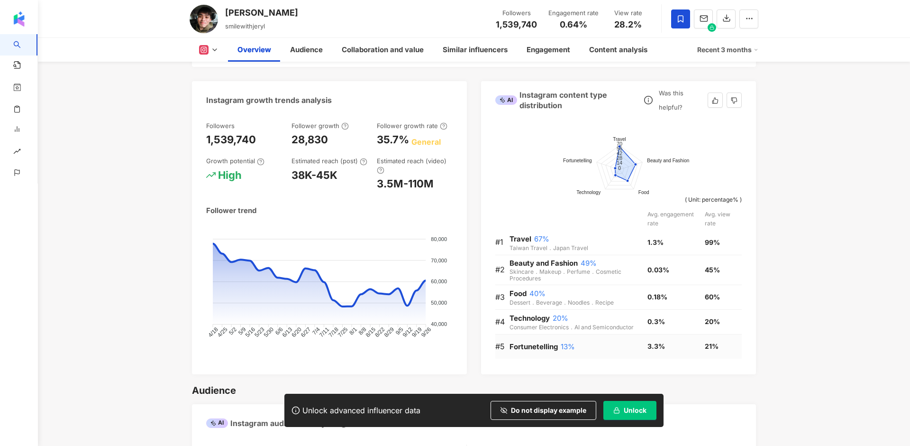
click at [537, 346] on span "Fortunetelling" at bounding box center [533, 346] width 48 height 9
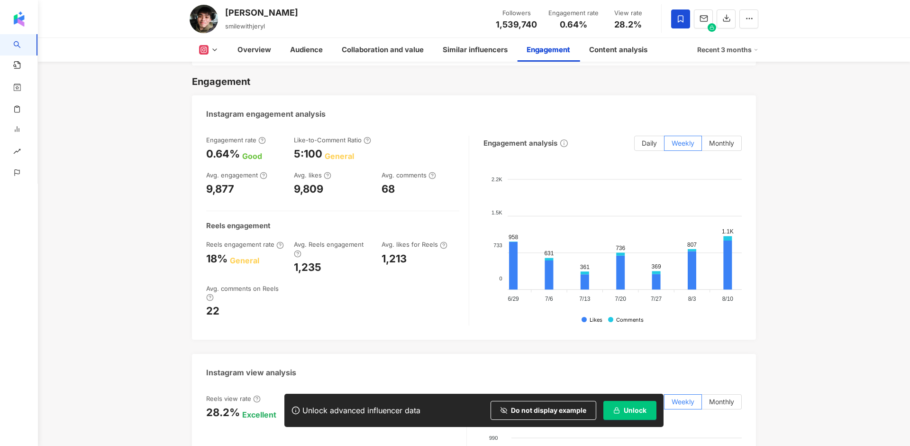
scroll to position [0, 130]
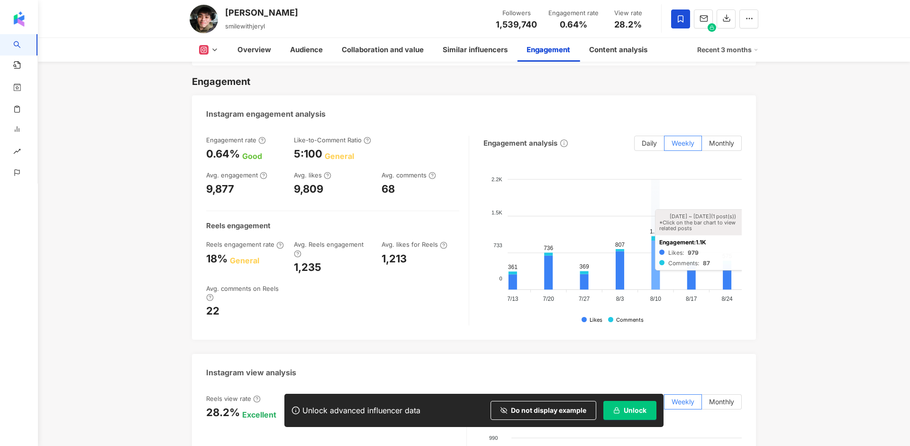
click at [655, 254] on icon at bounding box center [655, 264] width 9 height 49
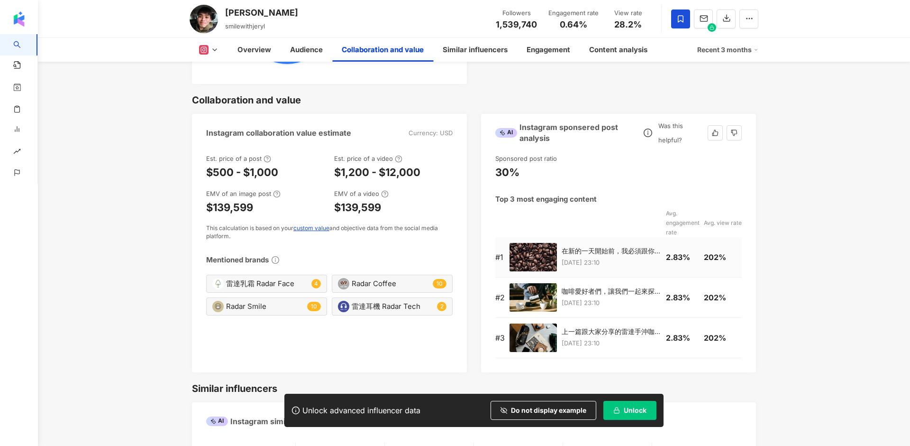
scroll to position [1274, 0]
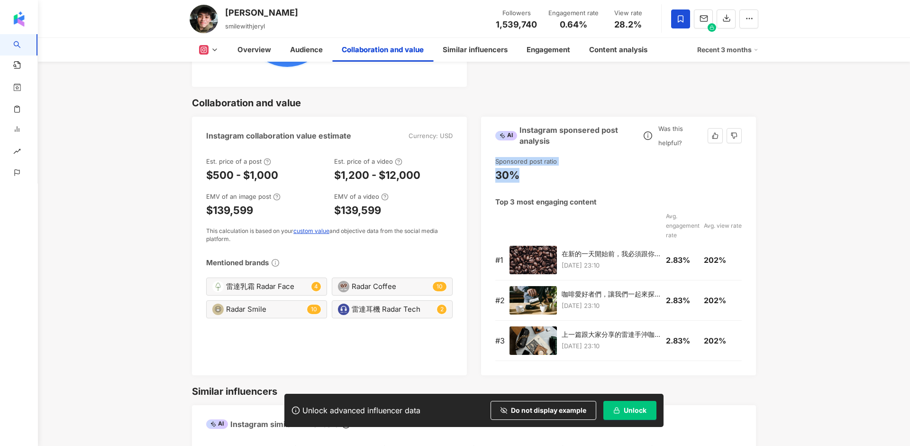
drag, startPoint x: 523, startPoint y: 173, endPoint x: 488, endPoint y: 158, distance: 38.0
click at [488, 158] on div "Sponsored post ratio 30% Top 3 most engaging content Avg. engagement rate Avg. …" at bounding box center [618, 260] width 275 height 227
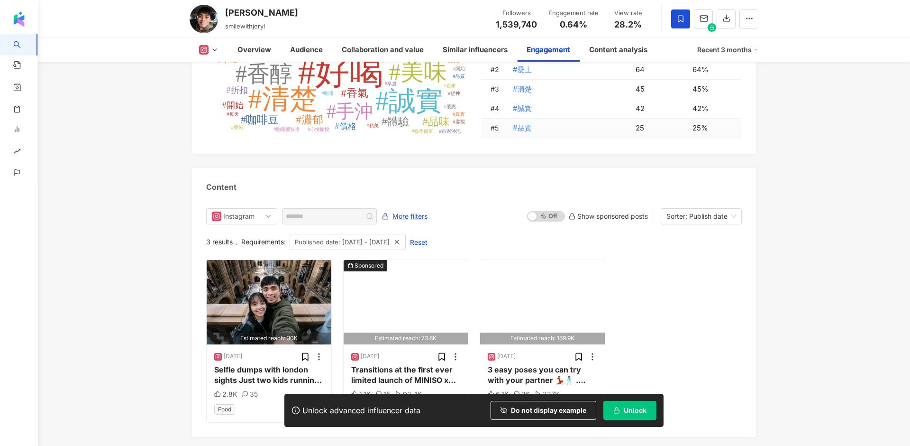
scroll to position [2936, 0]
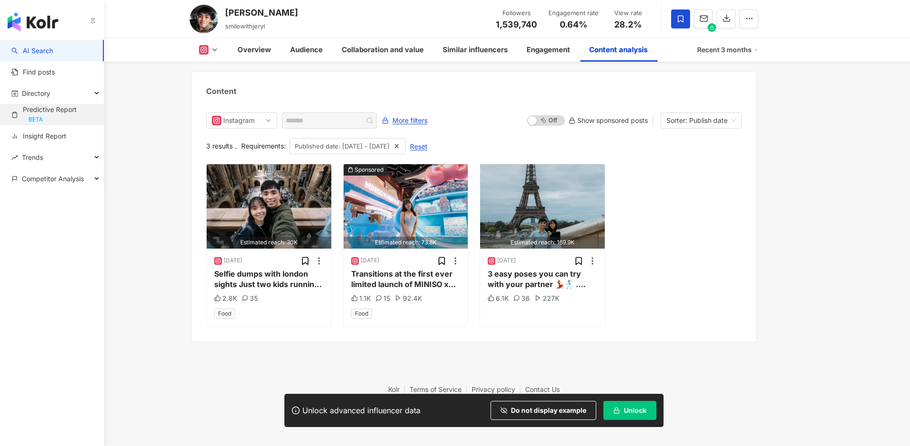
click at [59, 105] on link "Predictive Report BETA" at bounding box center [53, 114] width 85 height 19
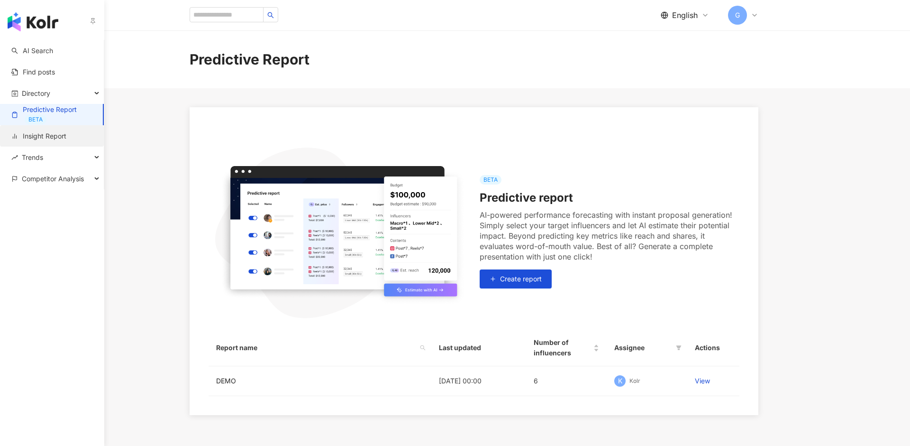
click at [26, 141] on link "Insight Report" at bounding box center [38, 135] width 55 height 9
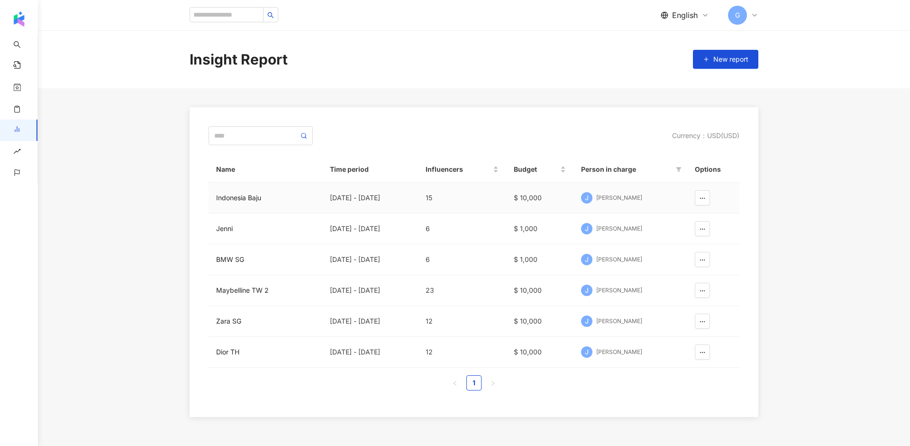
click at [246, 198] on div "Indonesia Baju" at bounding box center [265, 197] width 99 height 10
click at [237, 255] on div "BMW SG" at bounding box center [265, 259] width 99 height 10
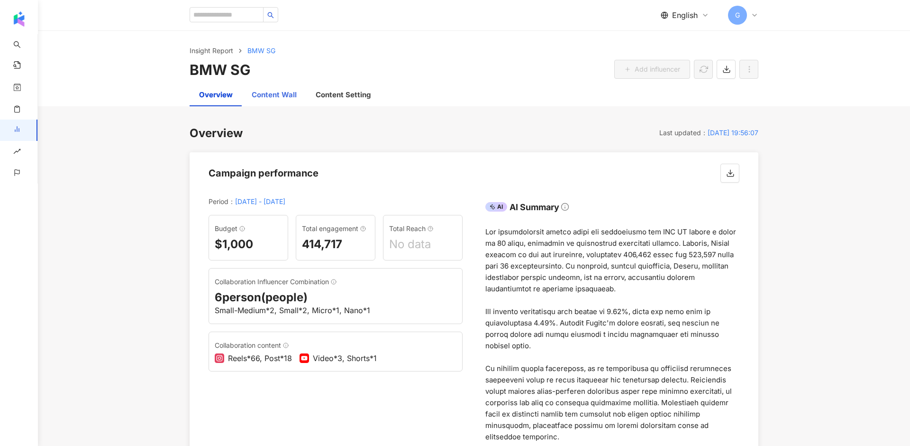
click at [283, 101] on div "Content Wall" at bounding box center [274, 94] width 64 height 23
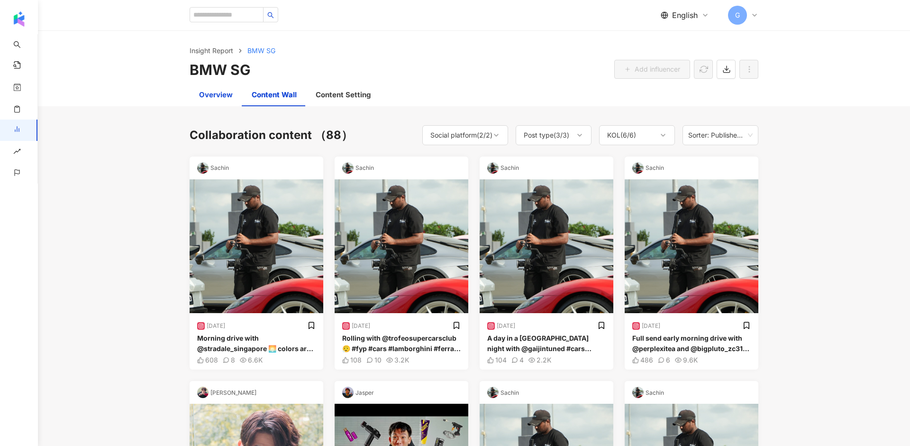
click at [217, 92] on div "Overview" at bounding box center [216, 94] width 34 height 11
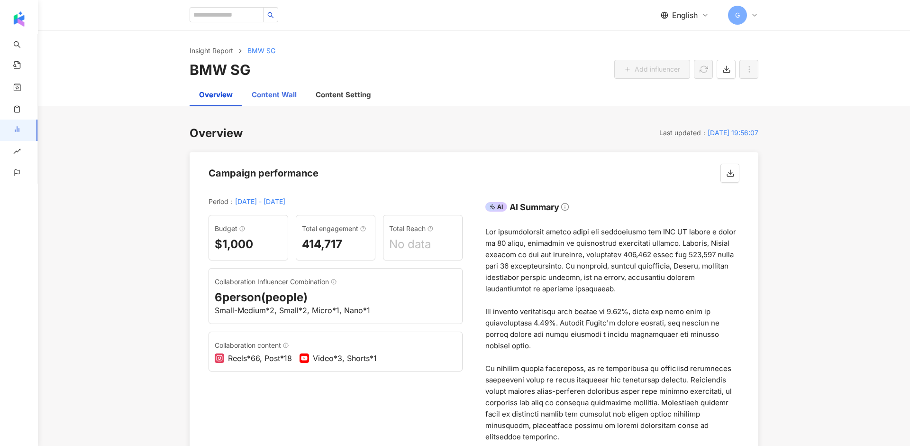
click at [279, 103] on div "Content Wall" at bounding box center [274, 94] width 64 height 23
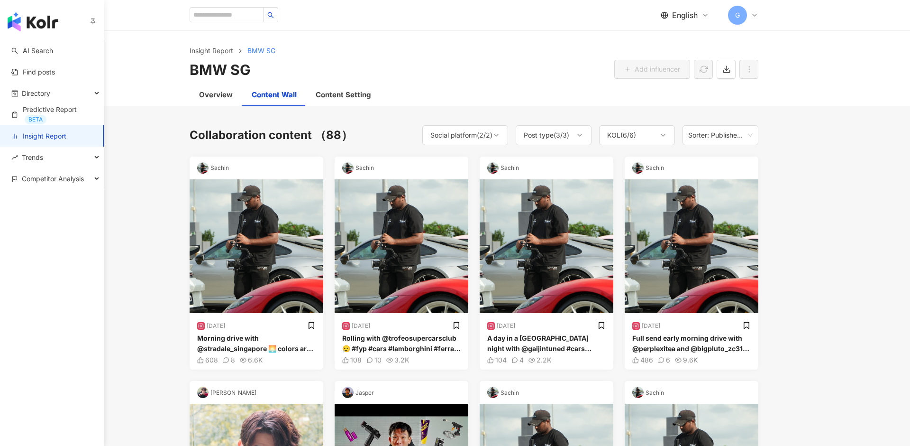
click at [33, 132] on link "Insight Report" at bounding box center [38, 135] width 55 height 9
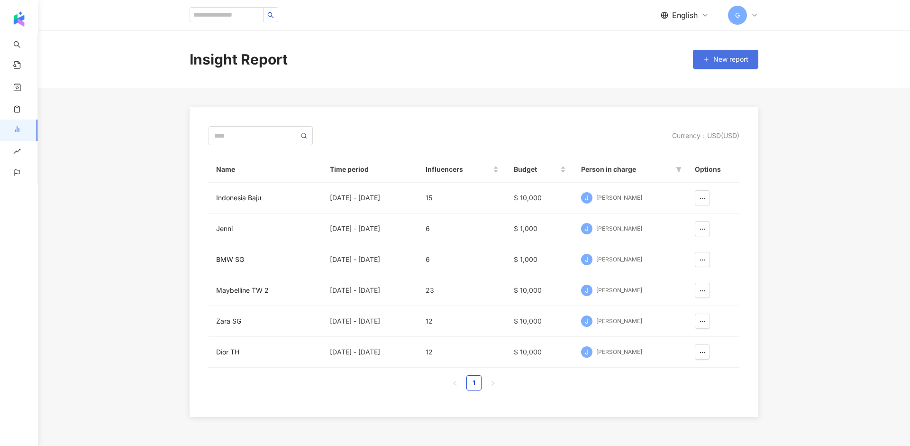
click at [725, 55] on button "New report" at bounding box center [725, 59] width 65 height 19
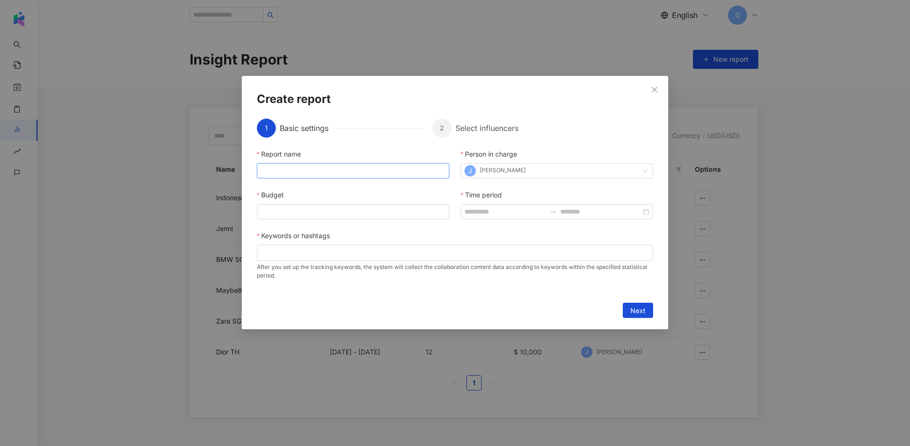
click at [355, 169] on input "Report name" at bounding box center [353, 170] width 192 height 15
type input "******"
click at [303, 214] on input "Budget" at bounding box center [352, 211] width 191 height 14
click at [326, 212] on input "******" at bounding box center [352, 211] width 191 height 14
click at [534, 174] on div "J [PERSON_NAME]" at bounding box center [551, 171] width 175 height 14
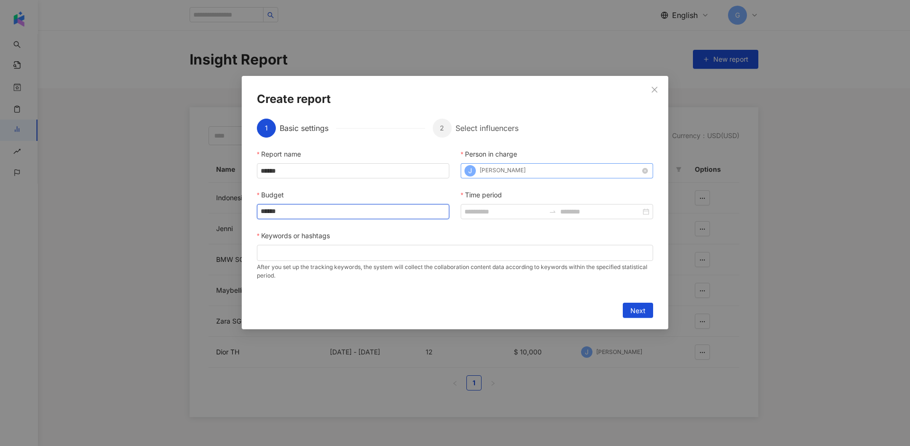
type input "******"
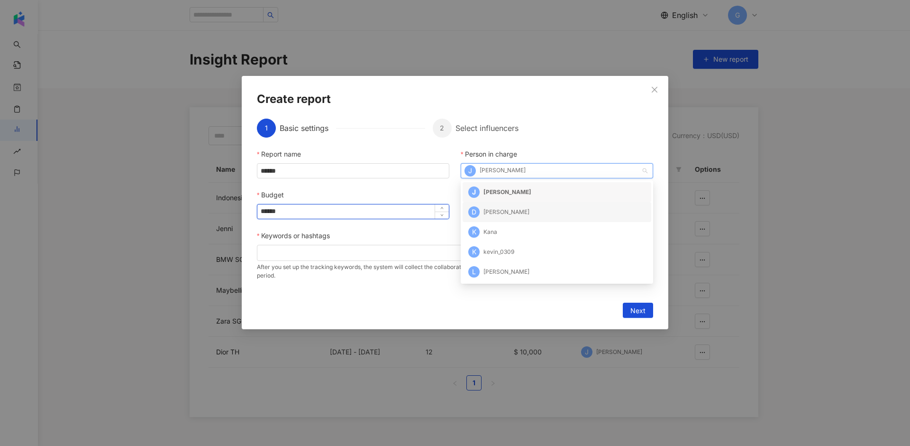
click at [391, 212] on input "******" at bounding box center [352, 211] width 191 height 14
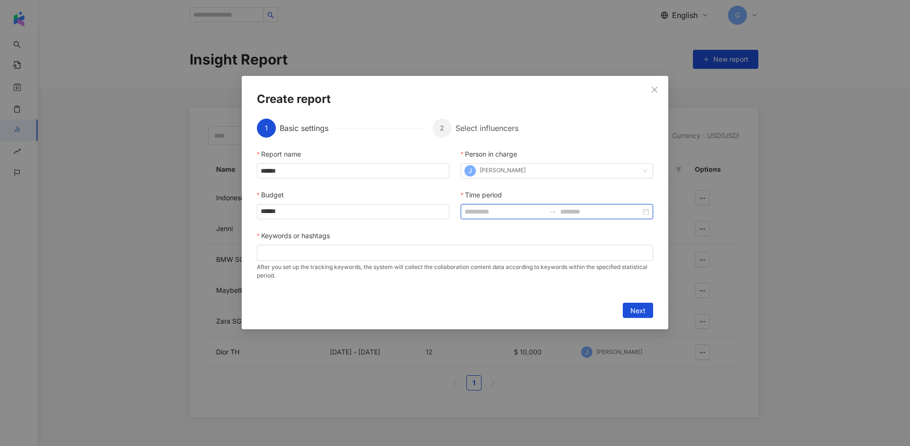
click at [489, 211] on input "Time period" at bounding box center [504, 211] width 81 height 10
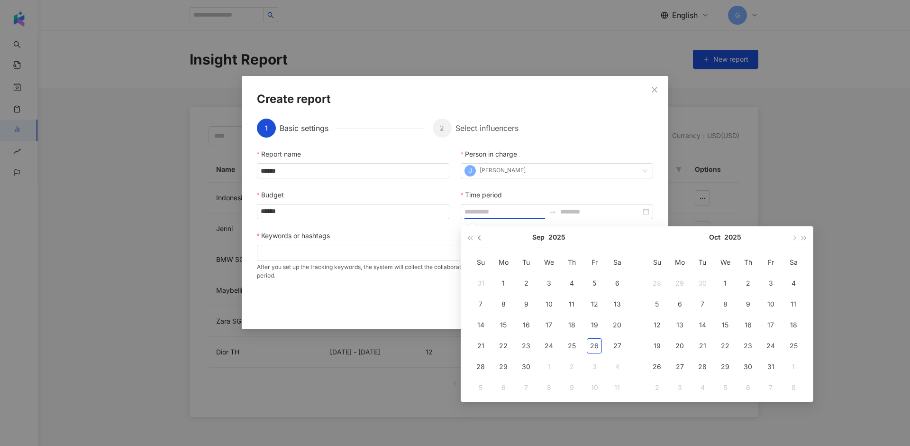
click at [481, 234] on button "button" at bounding box center [480, 236] width 10 height 21
type input "**********"
click at [573, 283] on div "3" at bounding box center [571, 282] width 15 height 15
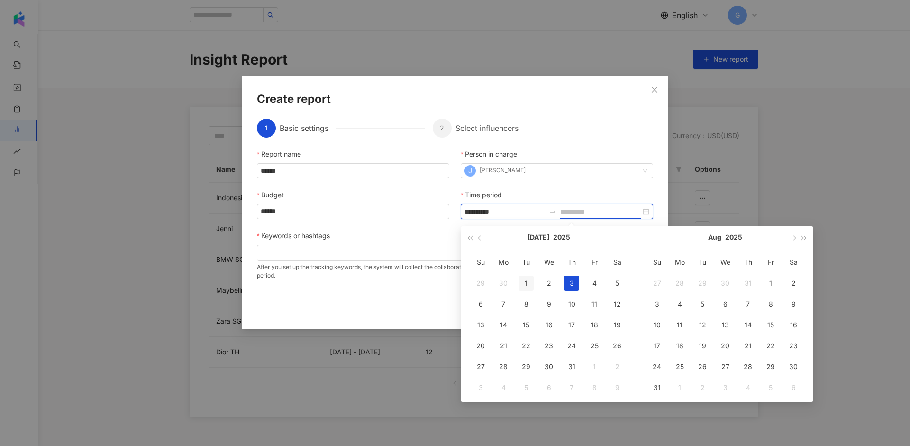
type input "**********"
click at [523, 285] on div "1" at bounding box center [526, 282] width 15 height 15
type input "**********"
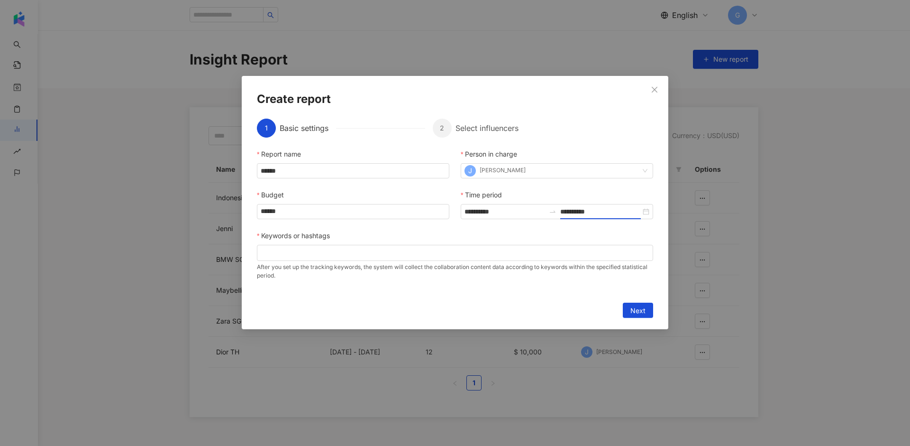
type input "**********"
click at [589, 211] on input "**********" at bounding box center [600, 211] width 81 height 10
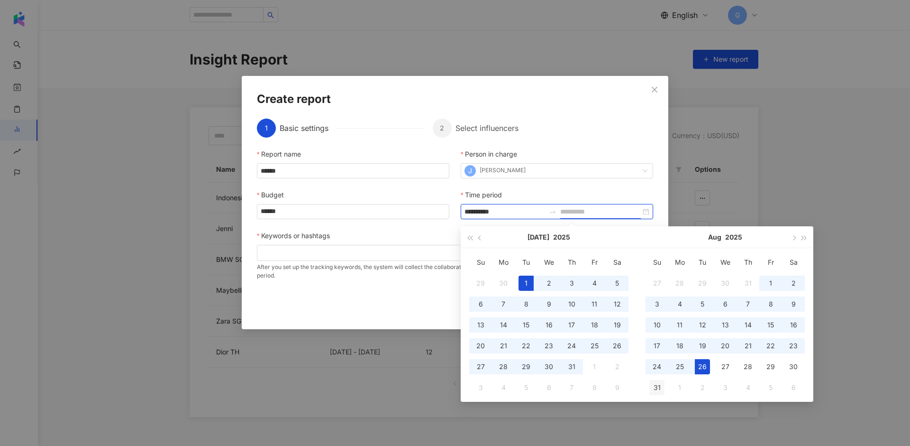
type input "**********"
click at [659, 391] on div "31" at bounding box center [656, 387] width 15 height 15
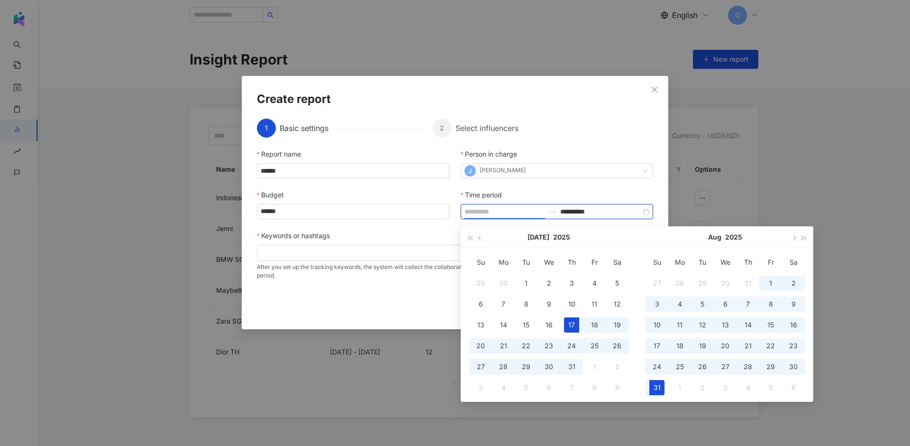
type input "**********"
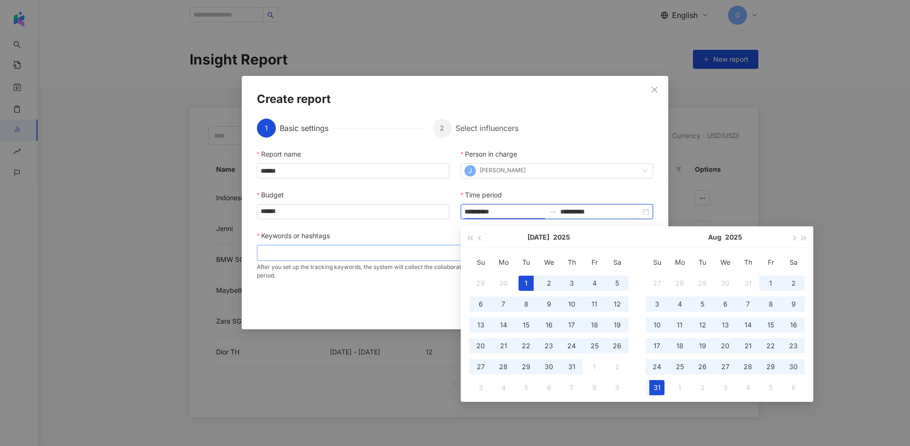
click at [298, 245] on div at bounding box center [455, 253] width 396 height 16
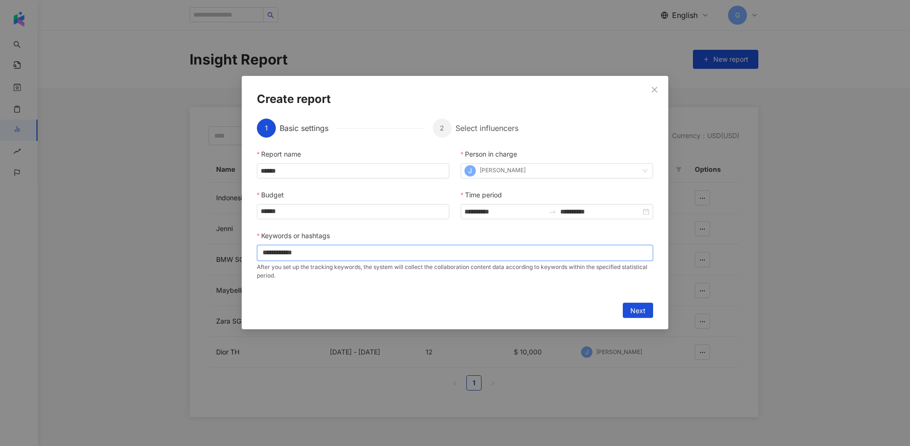
type input "**********"
click at [634, 312] on span "Next" at bounding box center [637, 310] width 15 height 15
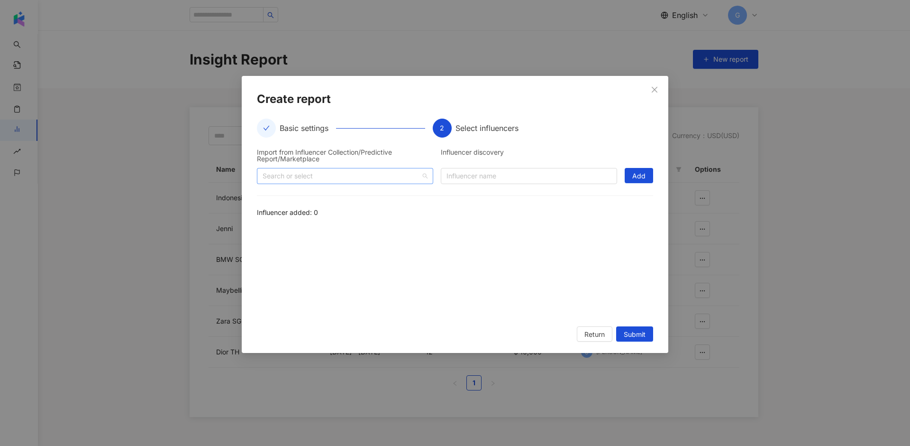
click at [406, 174] on div at bounding box center [340, 175] width 163 height 7
click at [292, 193] on span "Collection" at bounding box center [291, 197] width 30 height 8
click at [268, 196] on icon "caret-down" at bounding box center [266, 197] width 5 height 5
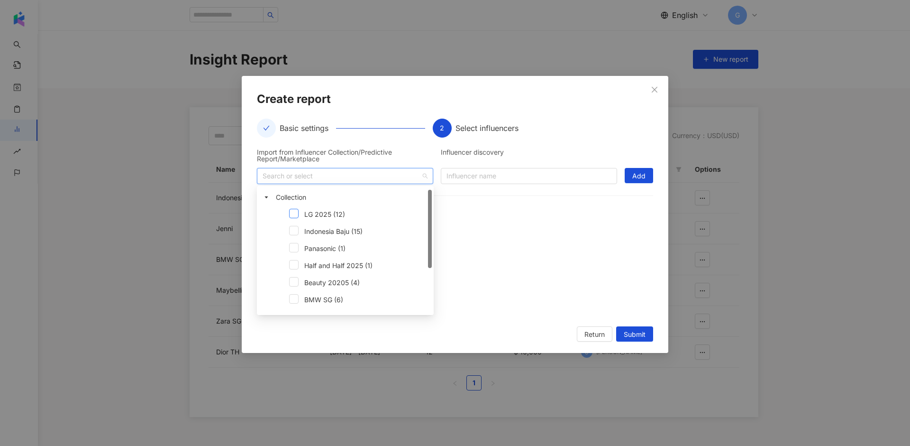
click at [297, 215] on span at bounding box center [293, 213] width 9 height 9
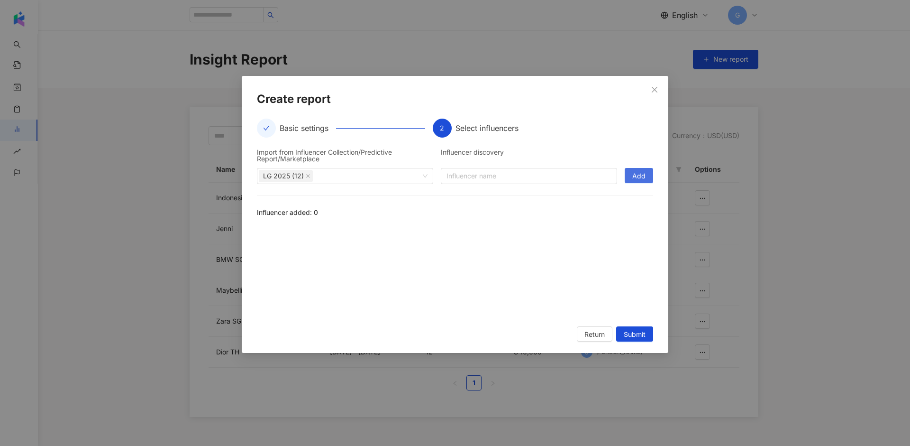
click at [636, 178] on span "Add" at bounding box center [638, 175] width 13 height 15
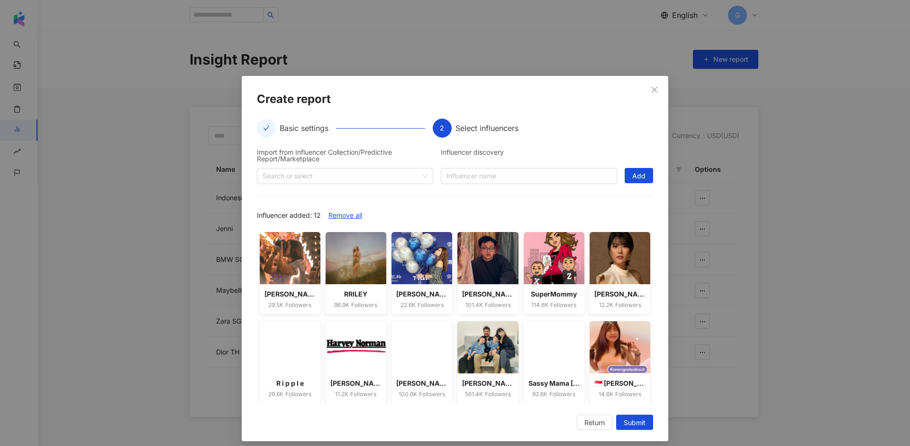
scroll to position [6, 0]
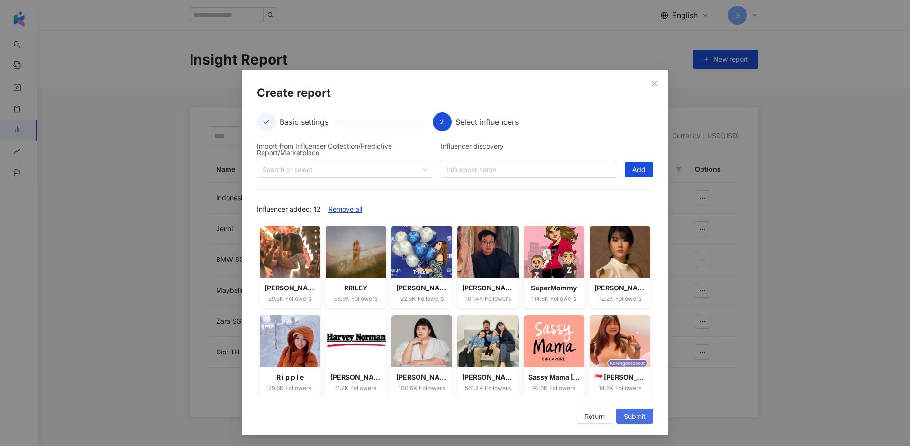
click at [635, 411] on span "Submit" at bounding box center [635, 416] width 22 height 15
click at [659, 82] on span "Close" at bounding box center [654, 84] width 19 height 8
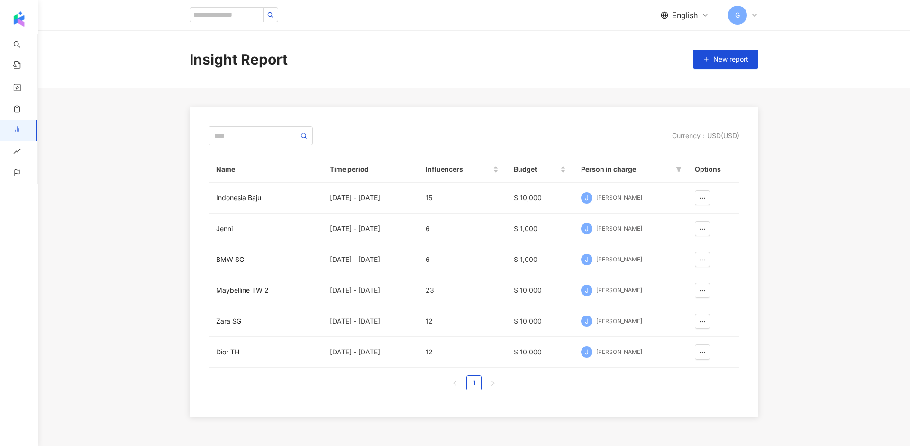
scroll to position [0, 0]
click at [230, 259] on div "BMW SG" at bounding box center [265, 259] width 99 height 10
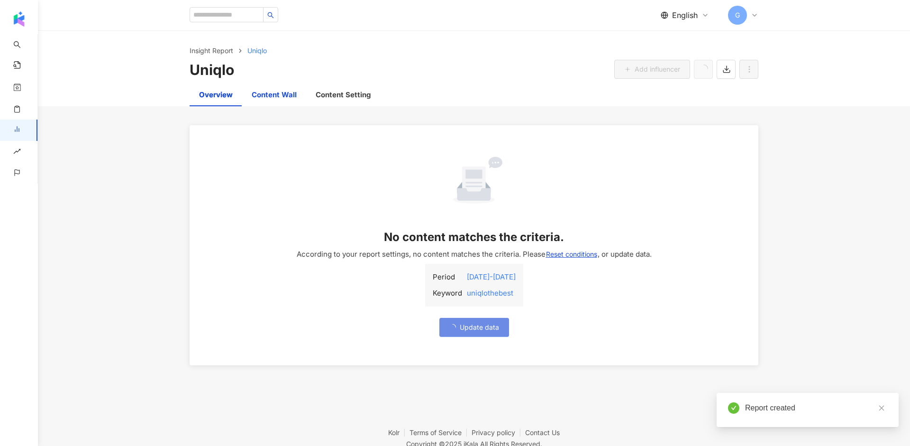
click at [291, 91] on div "Content Wall" at bounding box center [274, 94] width 45 height 11
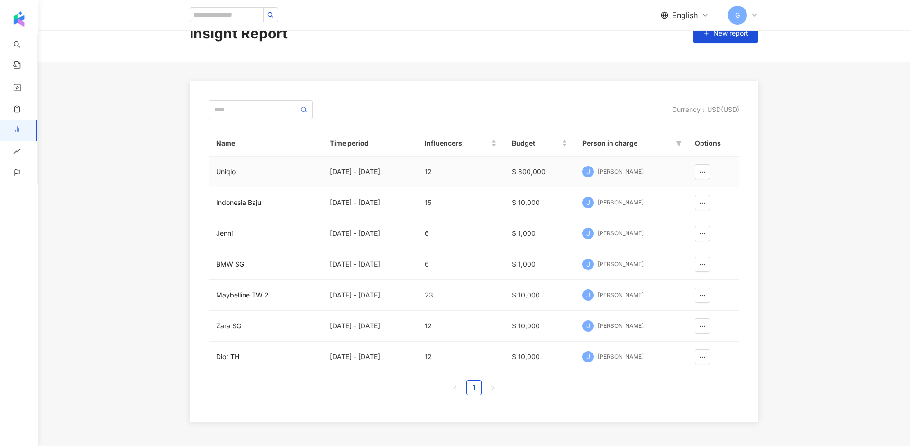
scroll to position [43, 0]
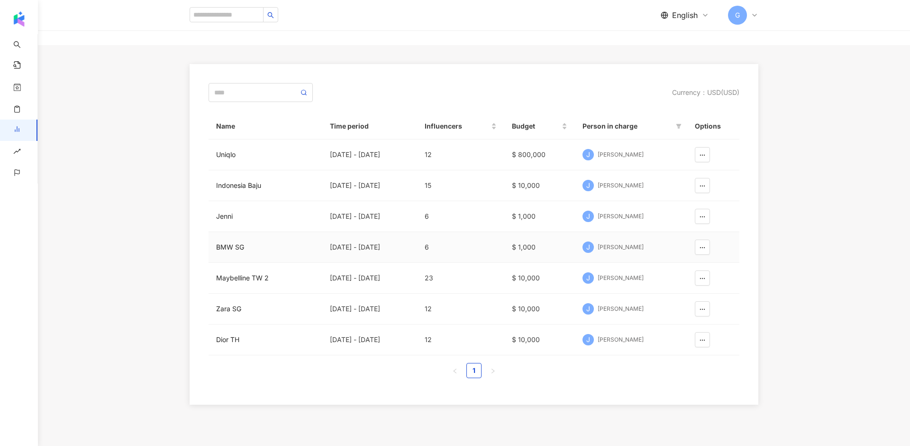
click at [624, 250] on div "[PERSON_NAME]" at bounding box center [621, 247] width 46 height 8
click at [239, 248] on div "BMW SG" at bounding box center [265, 247] width 99 height 10
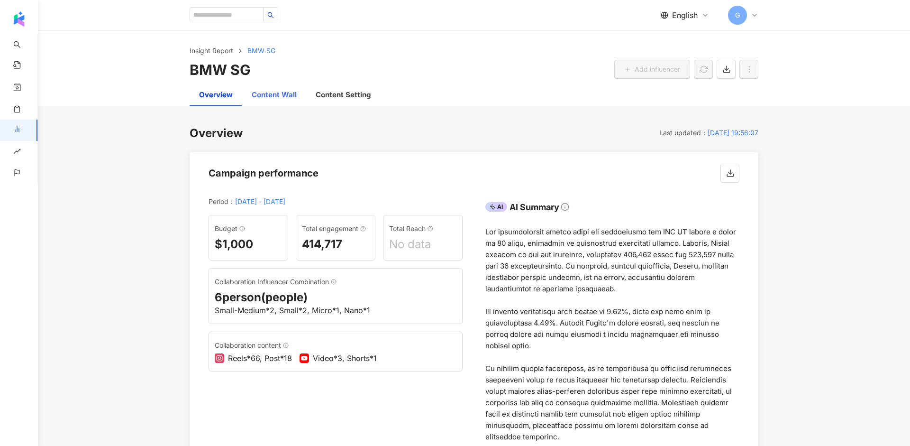
click at [272, 89] on div "Content Wall" at bounding box center [274, 94] width 45 height 11
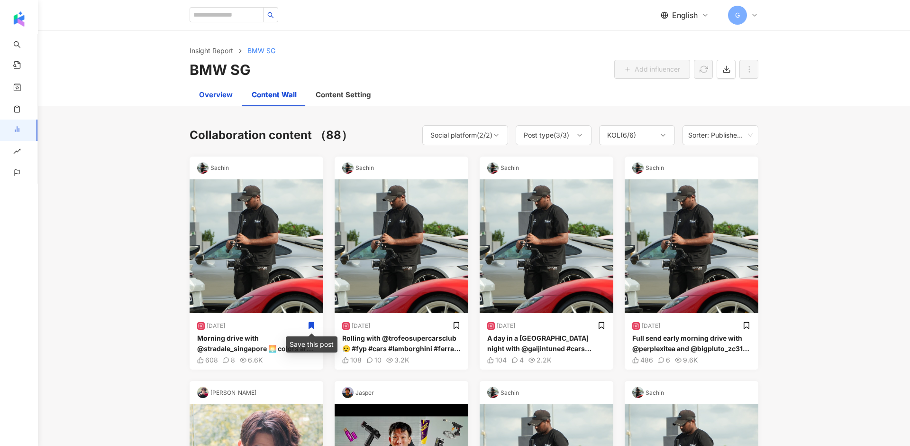
click at [225, 96] on div "Overview" at bounding box center [216, 94] width 34 height 11
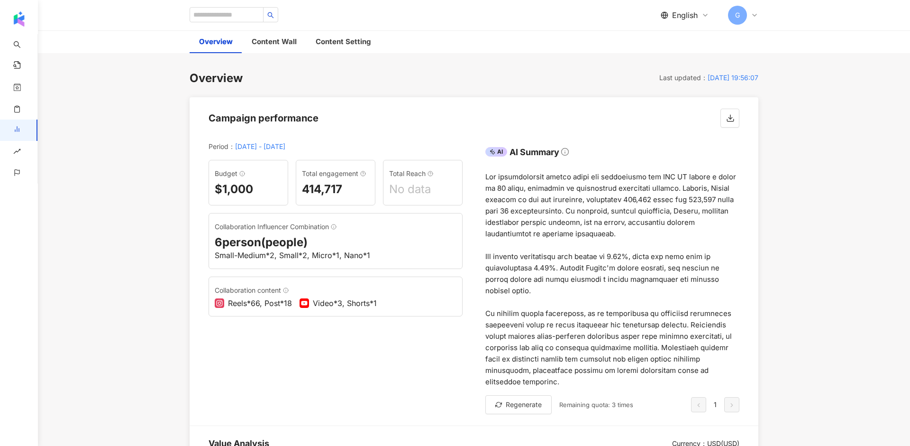
scroll to position [55, 0]
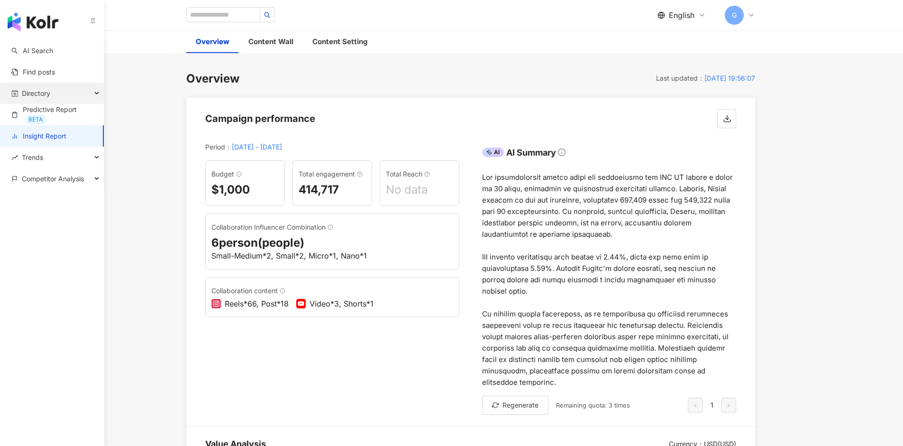
click at [29, 89] on span "Directory" at bounding box center [36, 92] width 28 height 21
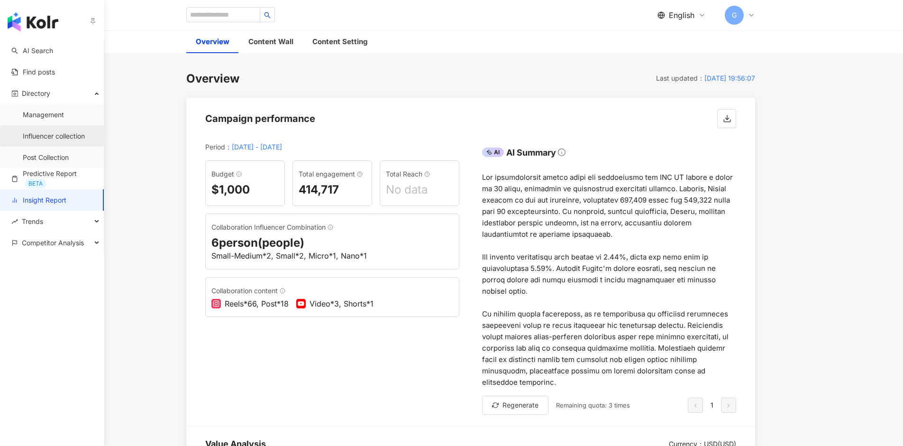
click at [45, 131] on link "Influencer collection" at bounding box center [54, 135] width 62 height 9
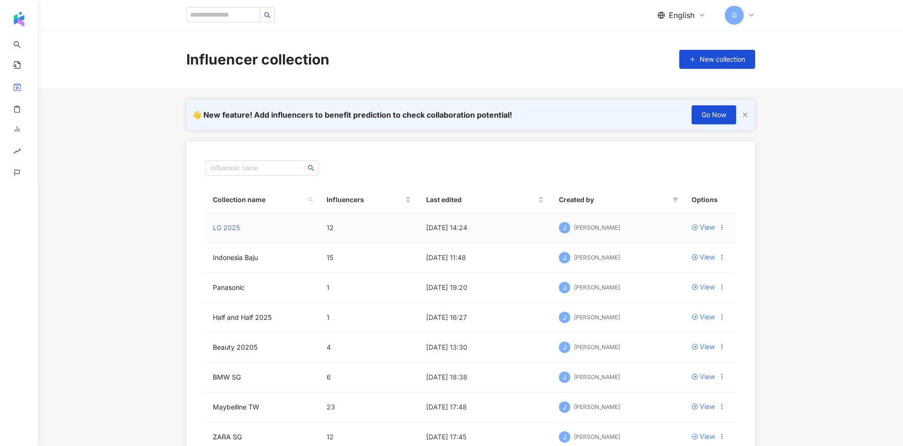
click at [231, 227] on link "LG 2025" at bounding box center [226, 227] width 27 height 8
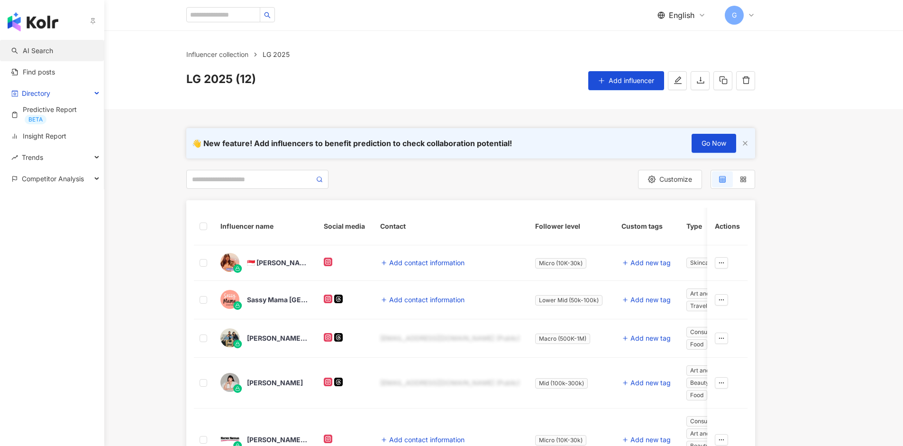
click at [18, 46] on link "AI Search" at bounding box center [32, 50] width 42 height 9
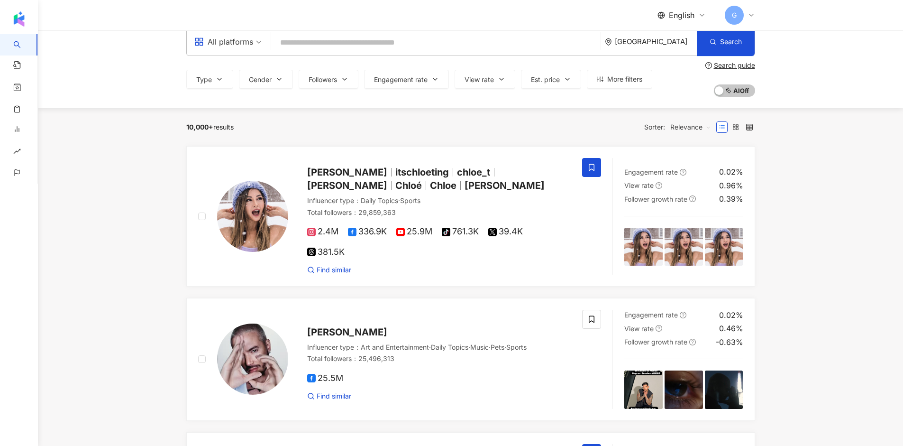
scroll to position [21, 0]
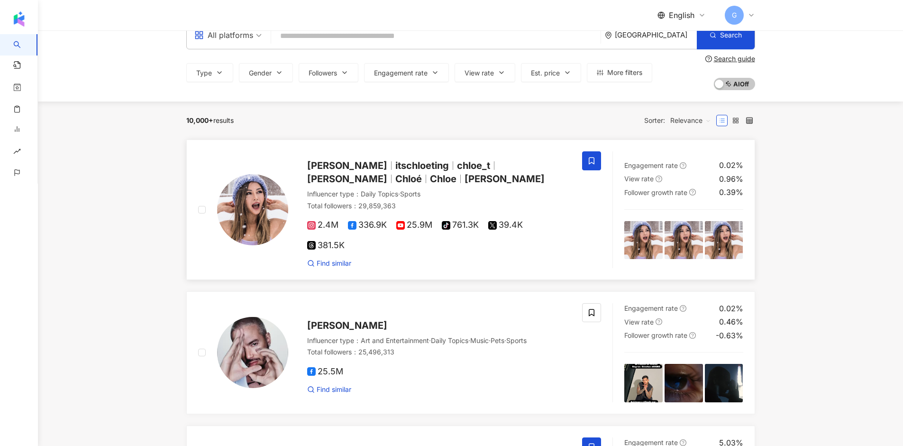
click at [594, 159] on icon at bounding box center [592, 160] width 6 height 7
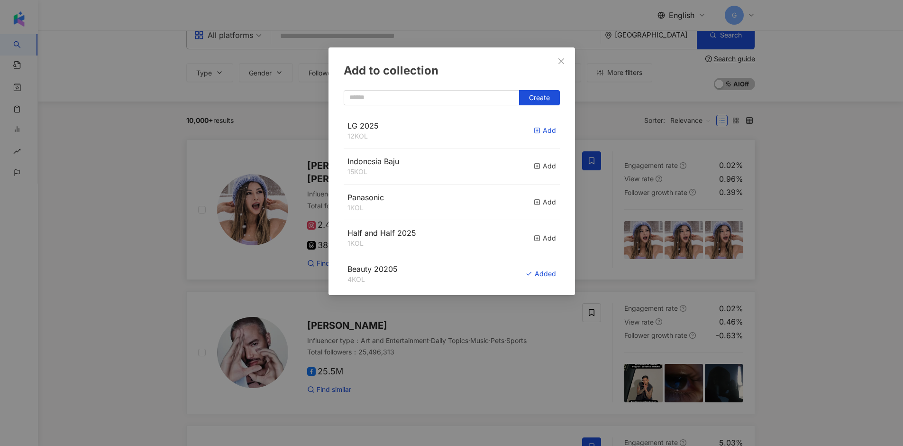
click at [543, 130] on div "Add" at bounding box center [545, 130] width 22 height 10
click at [120, 162] on div "Add to collection Create" at bounding box center [451, 223] width 903 height 446
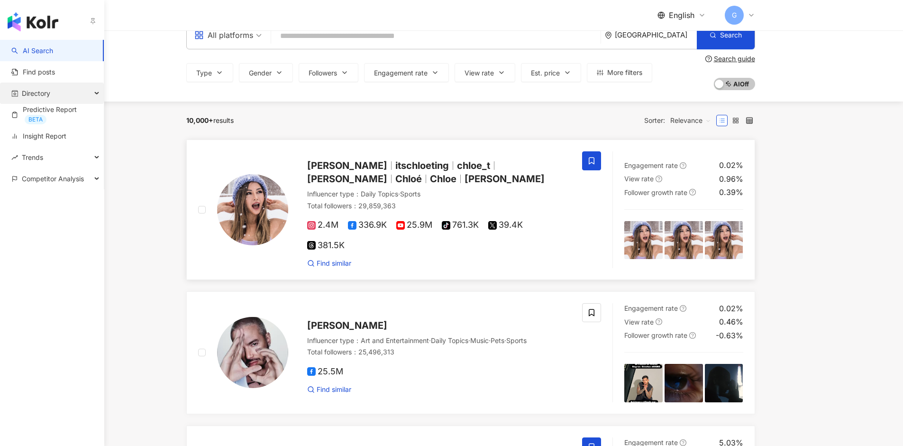
click at [38, 90] on span "Directory" at bounding box center [36, 92] width 28 height 21
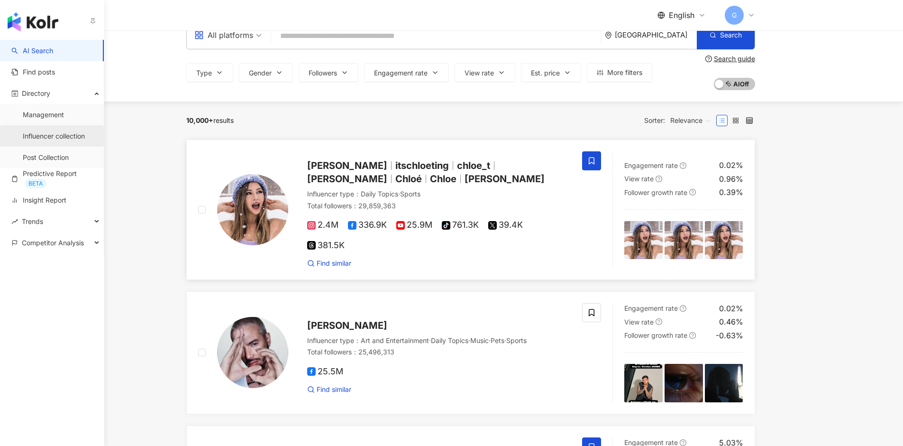
click at [46, 131] on link "Influencer collection" at bounding box center [54, 135] width 62 height 9
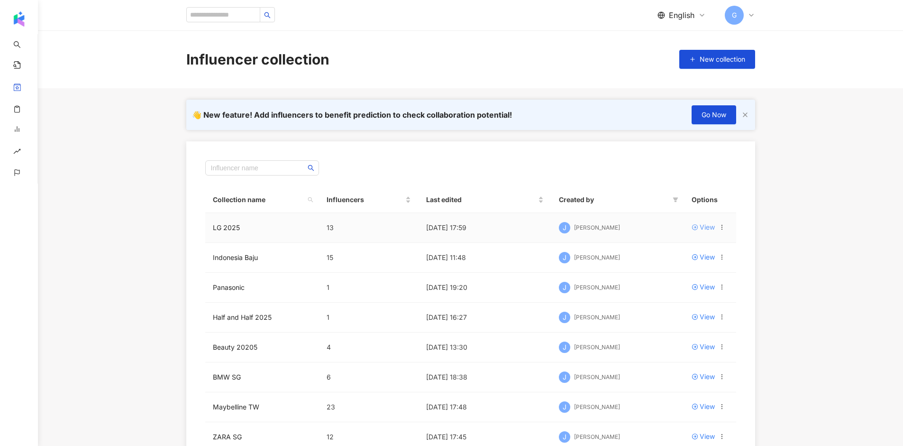
click at [702, 224] on div "View" at bounding box center [707, 227] width 15 height 10
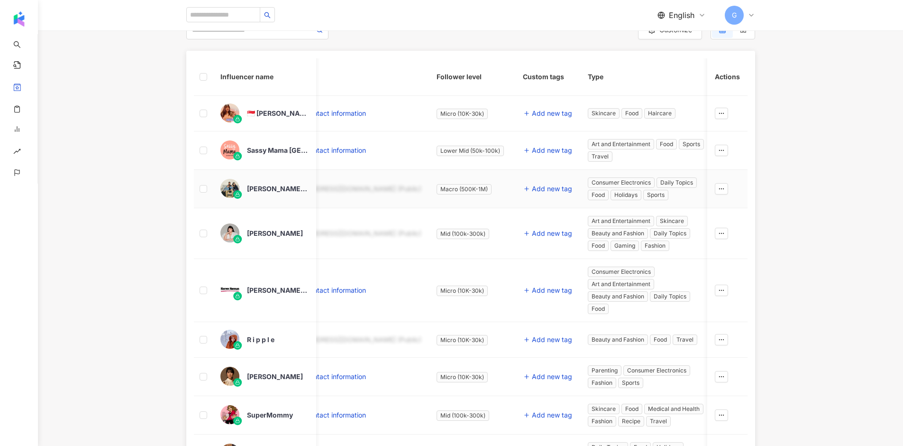
scroll to position [0, 182]
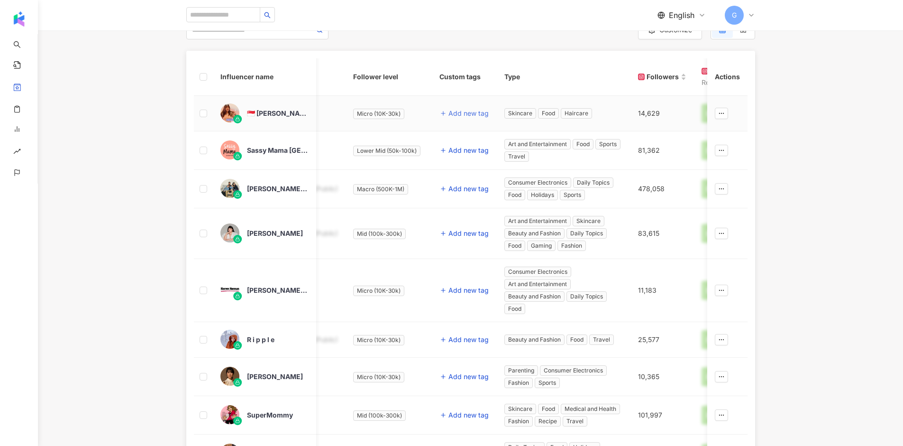
click at [448, 113] on span "Add new tag" at bounding box center [468, 113] width 40 height 8
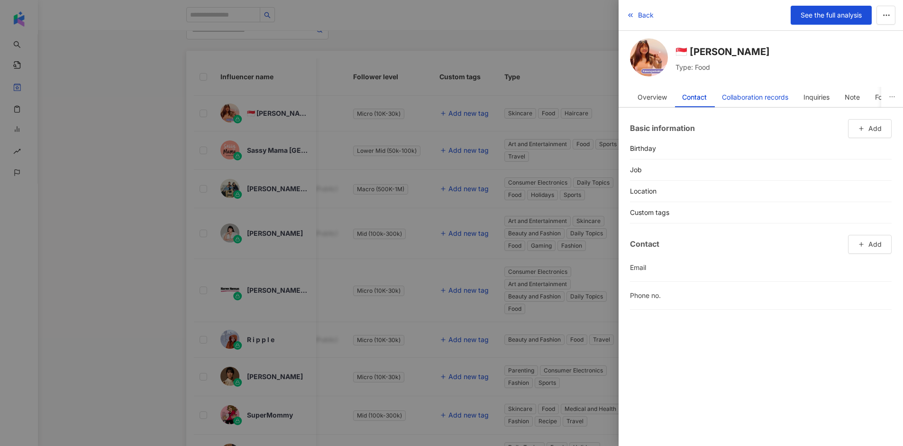
click at [764, 92] on div "Collaboration records" at bounding box center [755, 97] width 66 height 19
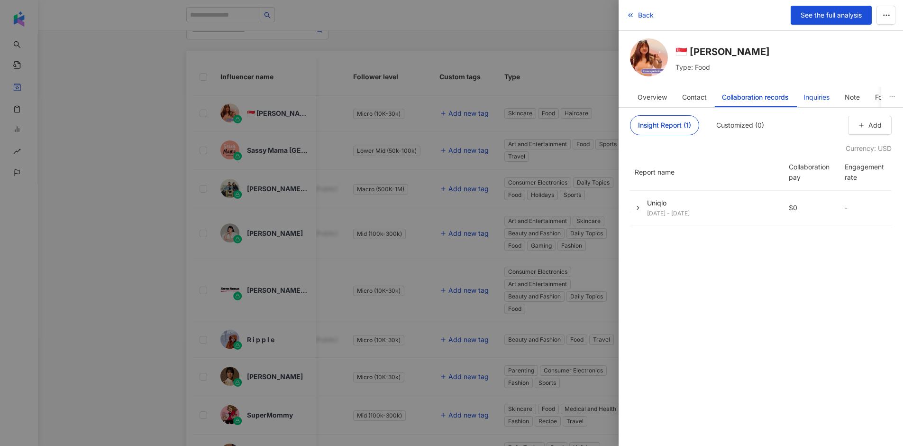
click at [819, 92] on div "Inquiries" at bounding box center [816, 97] width 26 height 19
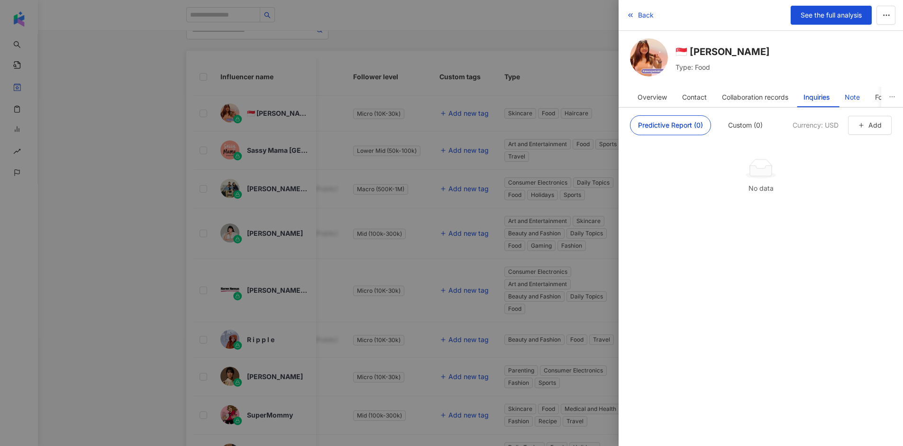
click at [855, 96] on div "Note" at bounding box center [852, 97] width 15 height 19
click at [871, 132] on button "Add" at bounding box center [870, 124] width 44 height 19
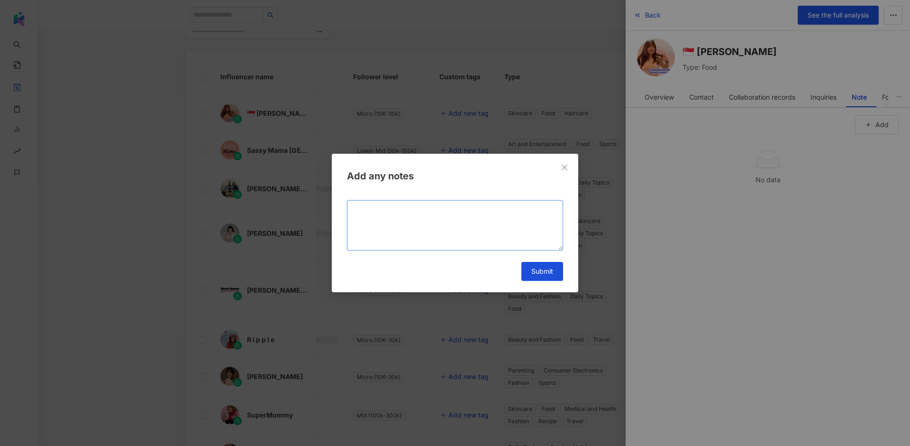
click at [447, 219] on textarea at bounding box center [455, 225] width 216 height 50
type textarea "**********"
click at [538, 268] on span "Submit" at bounding box center [542, 271] width 22 height 8
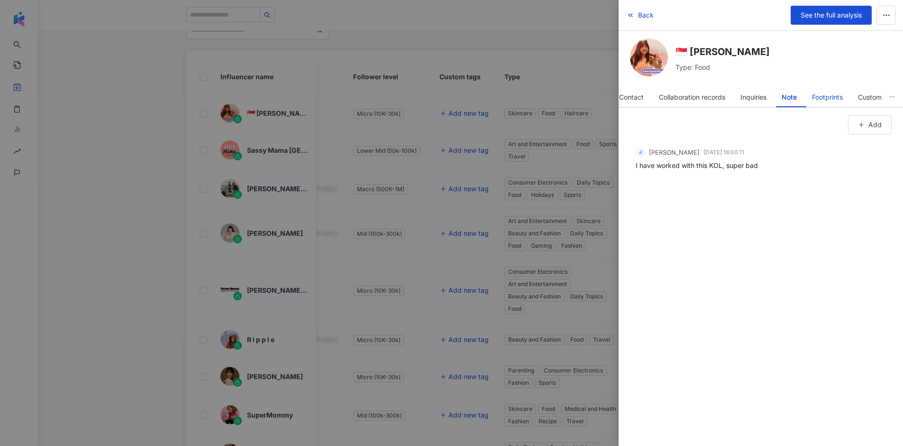
click at [827, 99] on div "Footprints" at bounding box center [827, 97] width 31 height 19
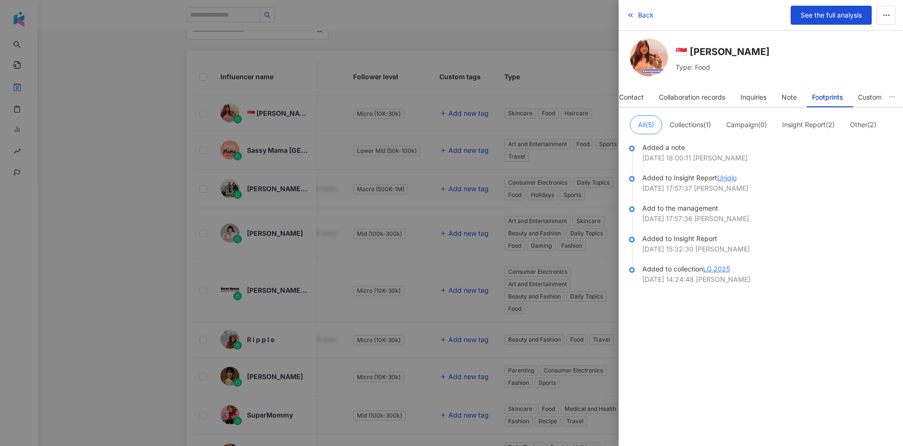
click at [458, 169] on div at bounding box center [451, 223] width 903 height 446
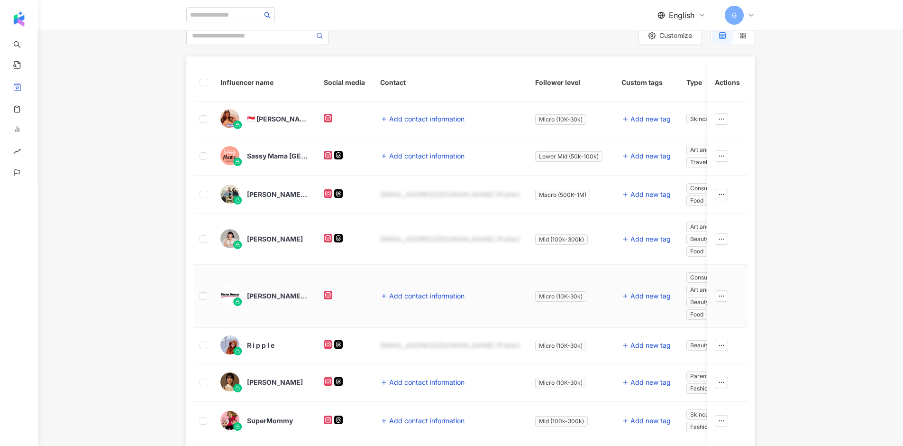
scroll to position [142, 0]
click at [408, 160] on span "Add contact information" at bounding box center [426, 158] width 75 height 8
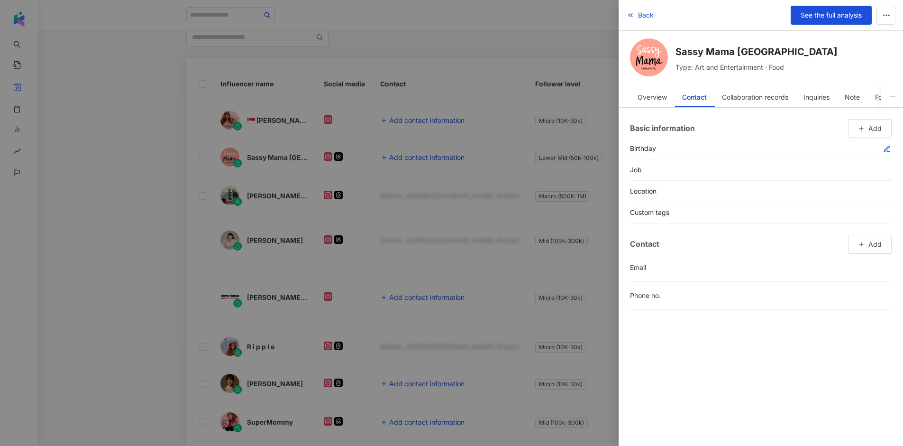
click at [885, 148] on icon "button" at bounding box center [887, 149] width 8 height 8
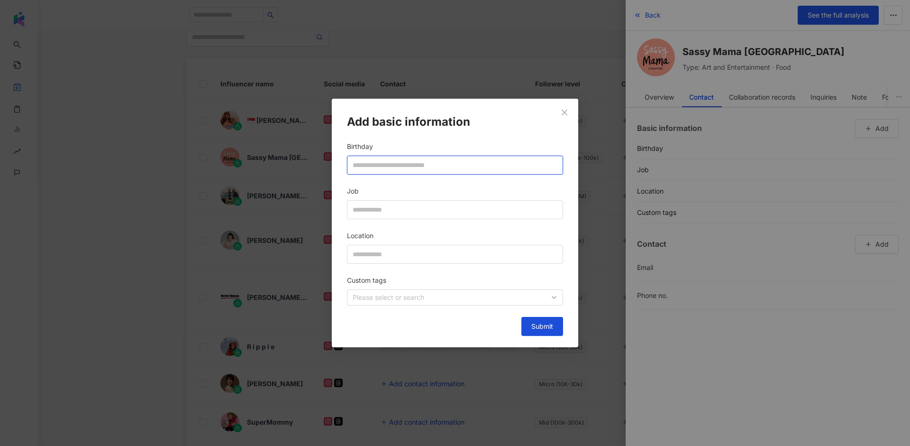
click at [424, 164] on input "Birthday" at bounding box center [455, 165] width 205 height 10
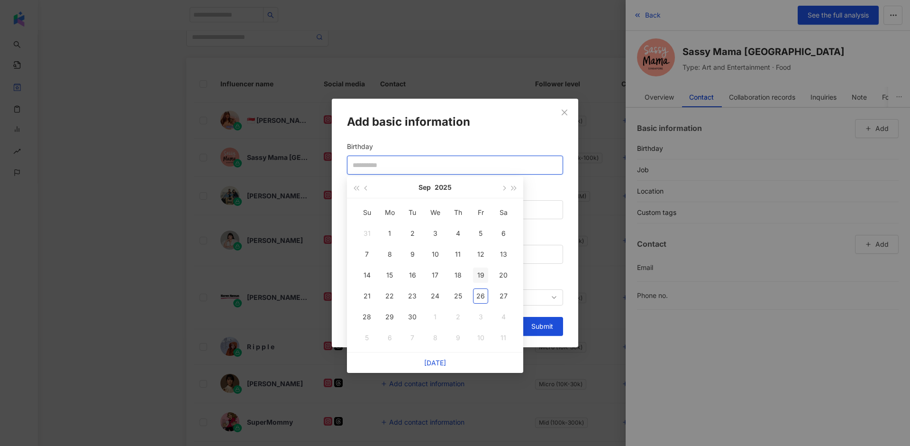
type input "**********"
click at [480, 273] on div "19" at bounding box center [480, 274] width 15 height 15
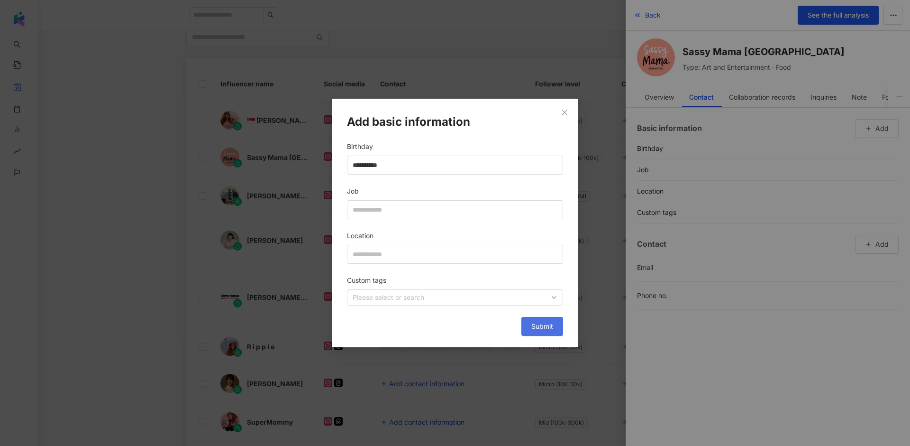
click at [542, 330] on button "Submit" at bounding box center [542, 326] width 42 height 19
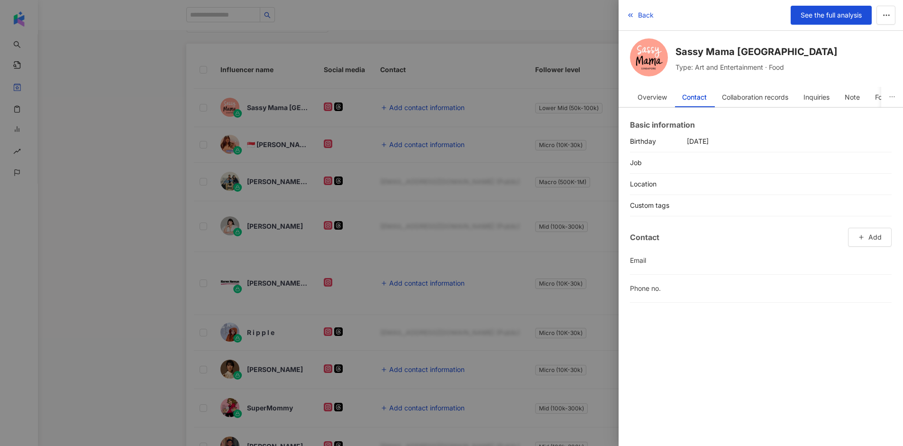
scroll to position [157, 0]
click at [739, 99] on div "Collaboration records" at bounding box center [755, 97] width 66 height 19
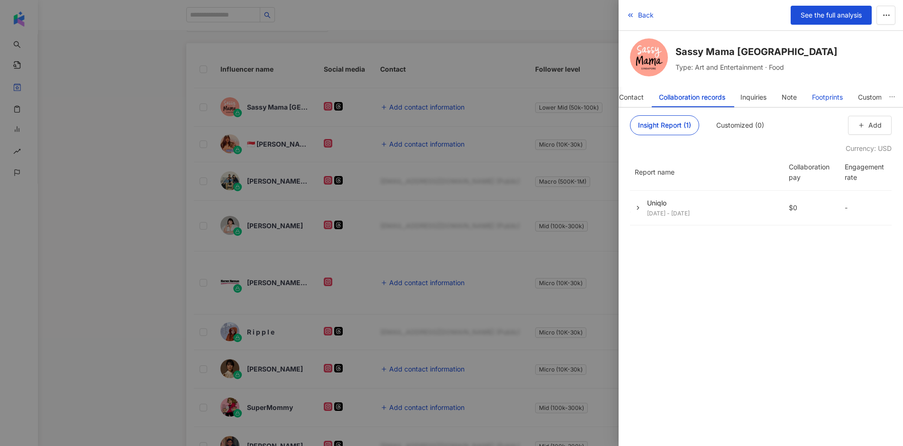
click at [826, 97] on div "Footprints" at bounding box center [827, 97] width 31 height 19
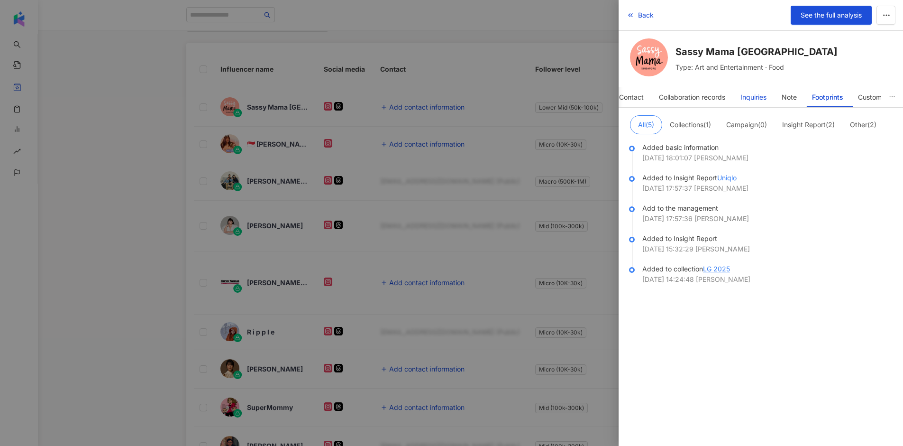
click at [750, 97] on div "Inquiries" at bounding box center [753, 97] width 26 height 19
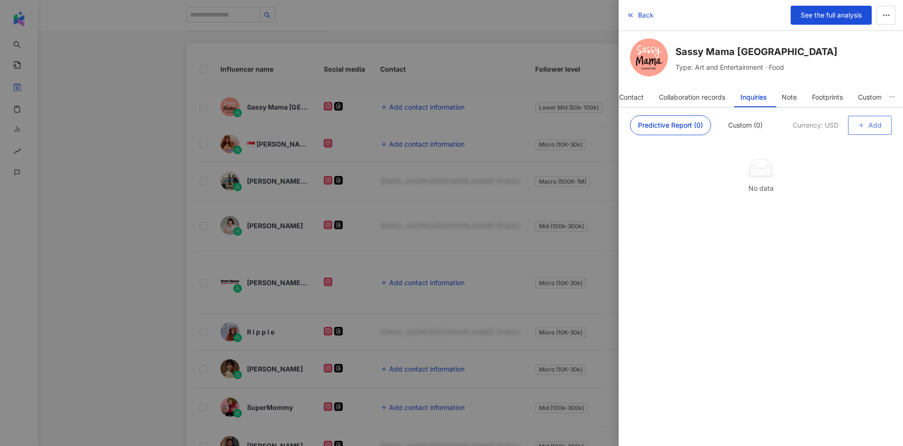
click at [871, 127] on span "Add" at bounding box center [874, 125] width 13 height 8
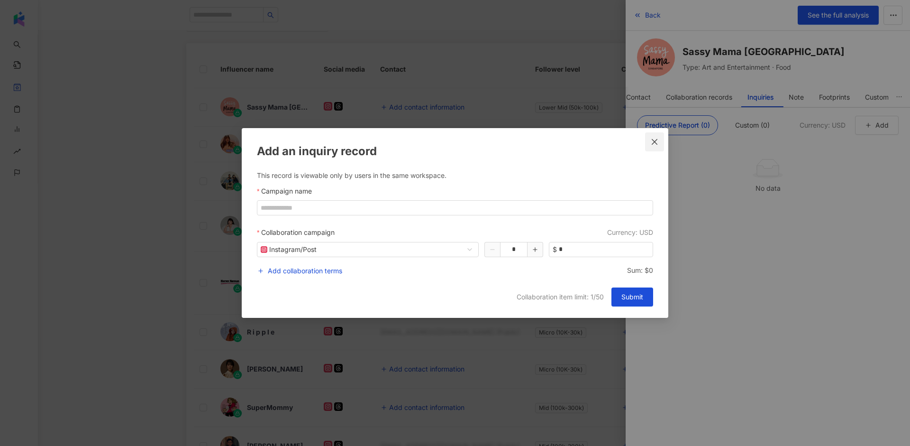
click at [650, 146] on button "Close" at bounding box center [654, 141] width 19 height 19
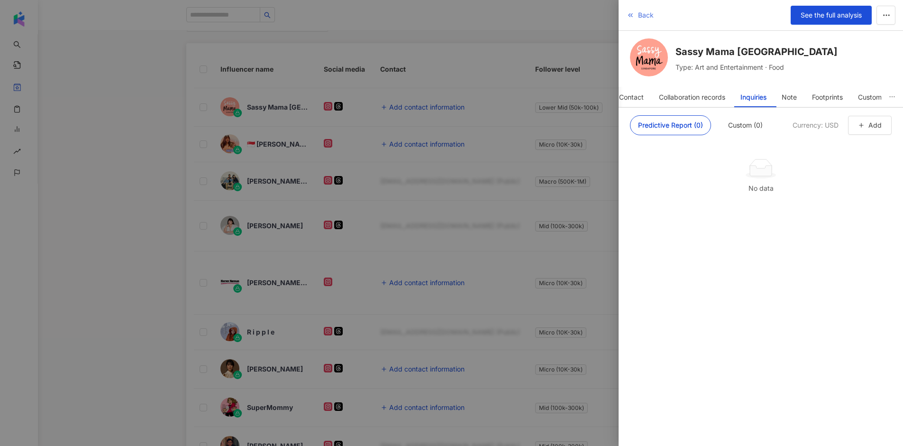
click at [639, 12] on span "Back" at bounding box center [646, 15] width 16 height 8
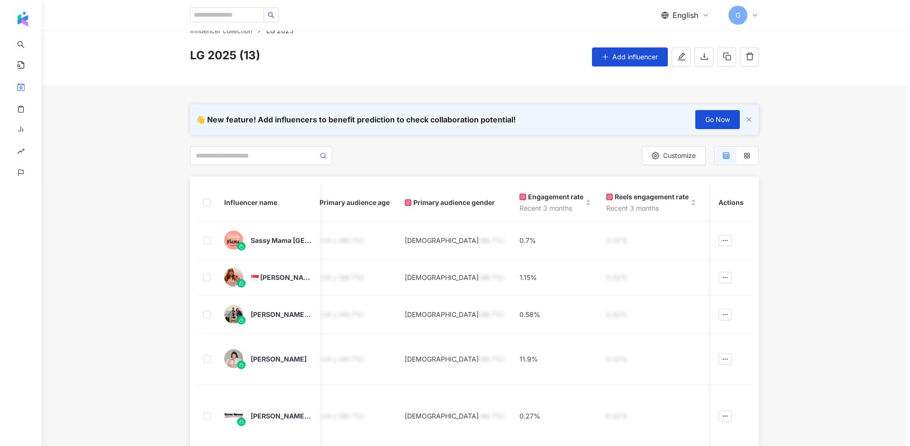
scroll to position [0, 0]
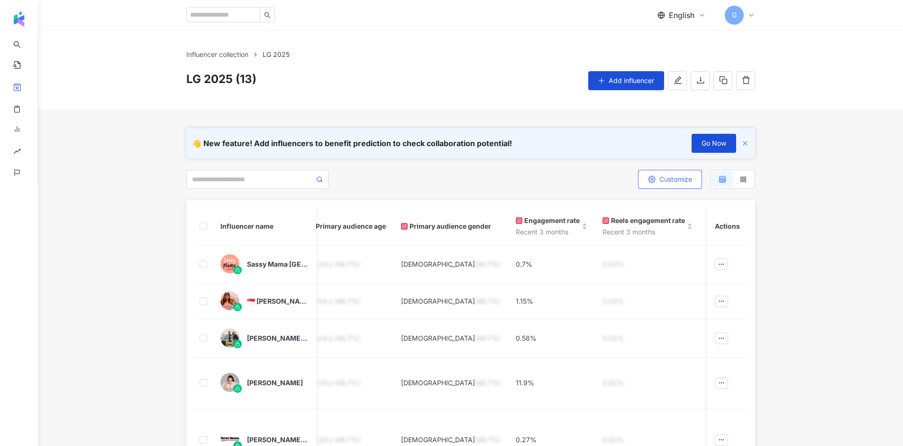
click at [664, 176] on span "Customize" at bounding box center [675, 179] width 33 height 8
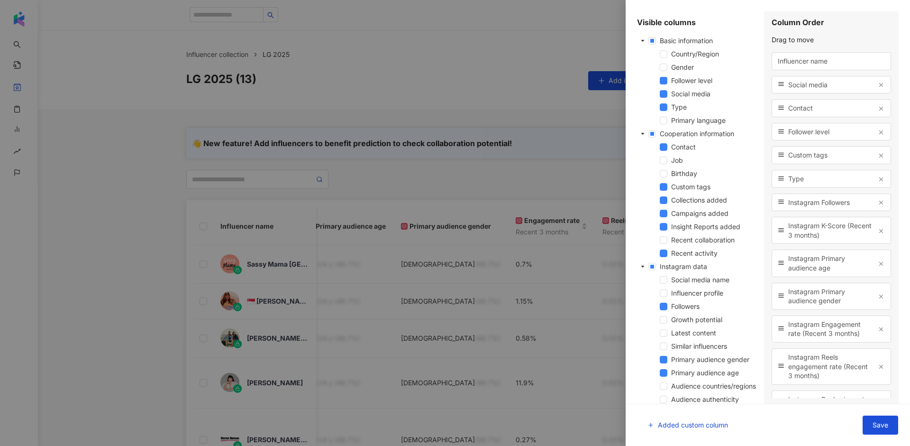
click at [665, 164] on div "Job" at bounding box center [697, 161] width 120 height 13
click at [664, 169] on div "Birthday" at bounding box center [697, 174] width 120 height 13
click at [664, 171] on span at bounding box center [664, 174] width 8 height 8
click at [665, 155] on div "Job" at bounding box center [697, 161] width 120 height 13
click at [664, 161] on span at bounding box center [664, 160] width 8 height 8
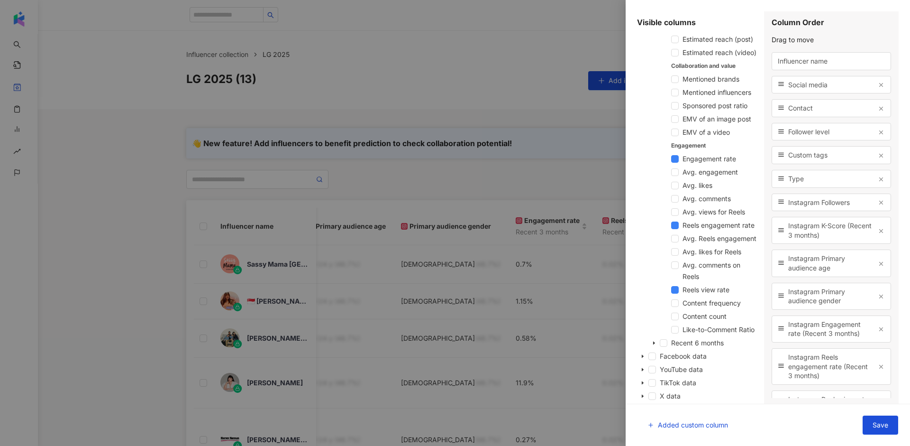
scroll to position [582, 0]
click at [644, 397] on icon "caret-down" at bounding box center [642, 395] width 5 height 5
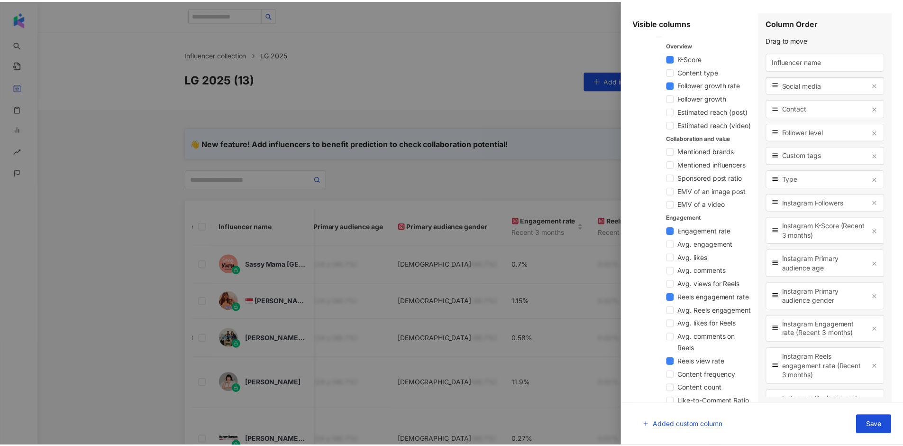
scroll to position [635, 0]
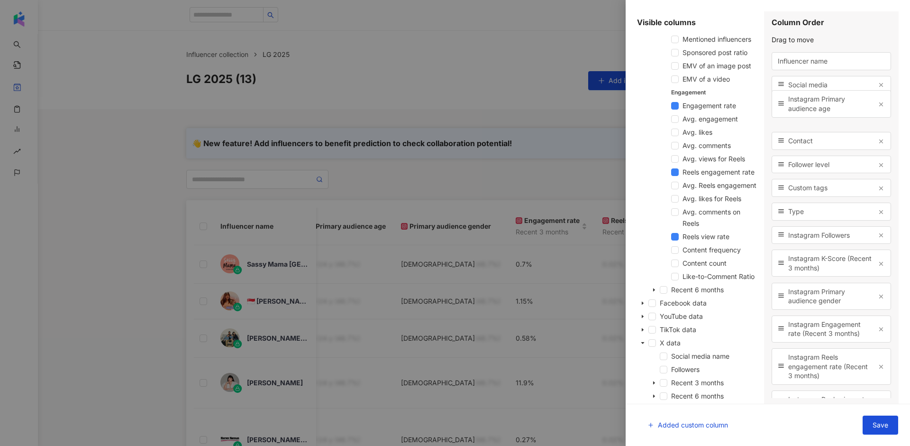
drag, startPoint x: 778, startPoint y: 259, endPoint x: 794, endPoint y: 100, distance: 160.0
click at [794, 100] on div "Instagram Primary audience age" at bounding box center [832, 103] width 120 height 27
click at [877, 427] on span "Save" at bounding box center [881, 425] width 16 height 8
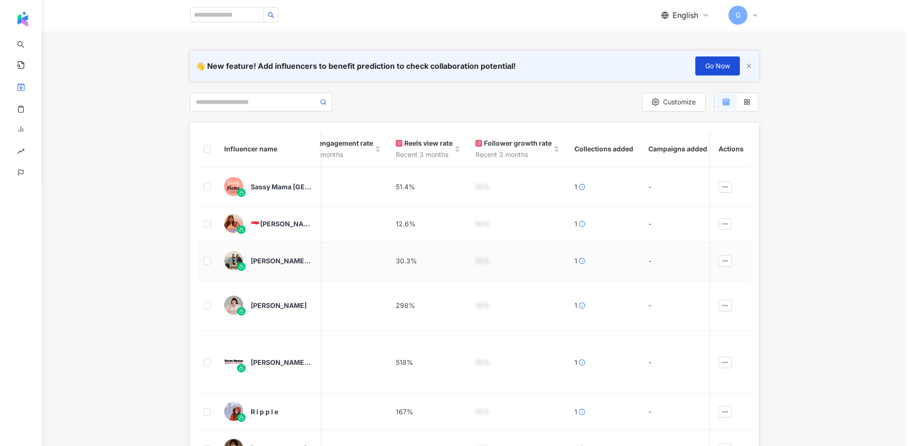
scroll to position [0, 944]
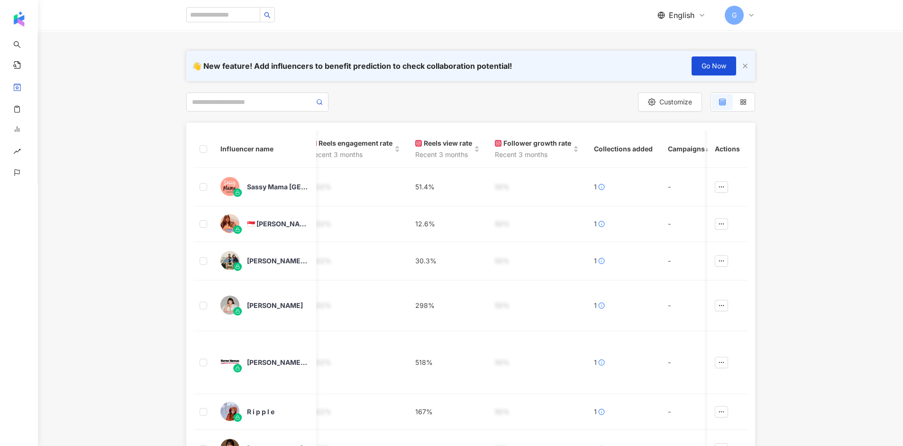
click at [664, 112] on div "Customize Chloe Ting tiktok-icon Beauty and Fashion · Daily Topics · Sports Tot…" at bounding box center [470, 401] width 865 height 618
click at [663, 106] on span "Customize" at bounding box center [675, 102] width 33 height 8
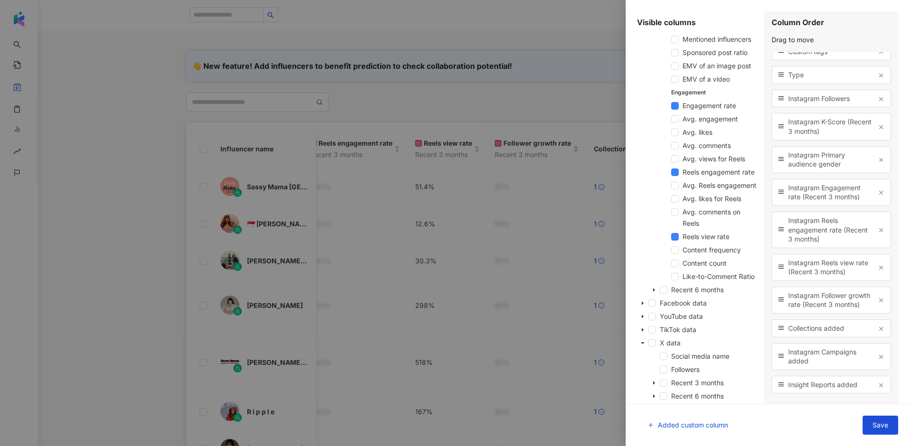
scroll to position [212, 0]
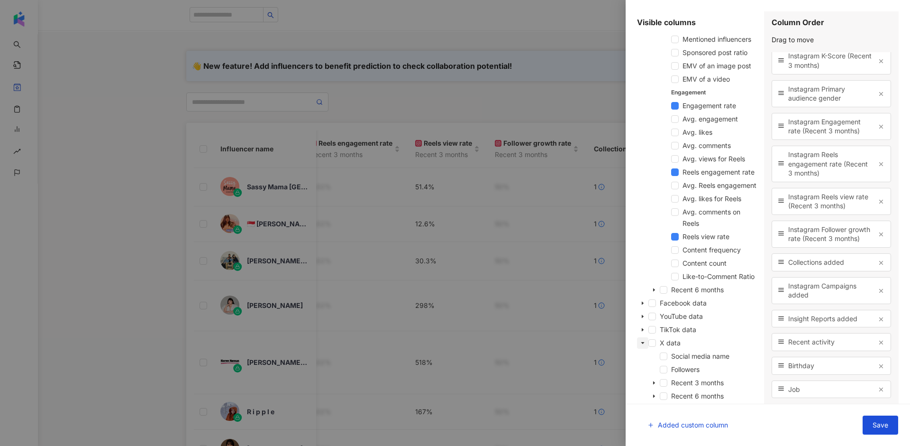
click at [642, 343] on icon "caret-down" at bounding box center [642, 342] width 5 height 5
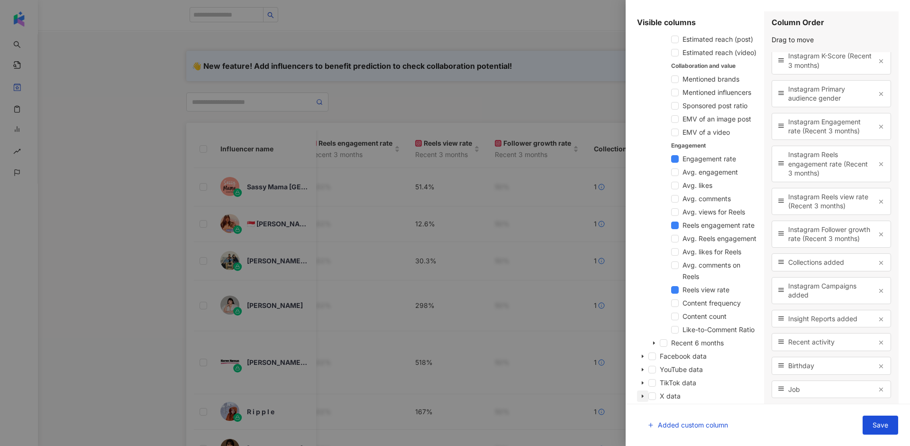
scroll to position [582, 0]
click at [642, 357] on icon "caret-down" at bounding box center [643, 356] width 2 height 3
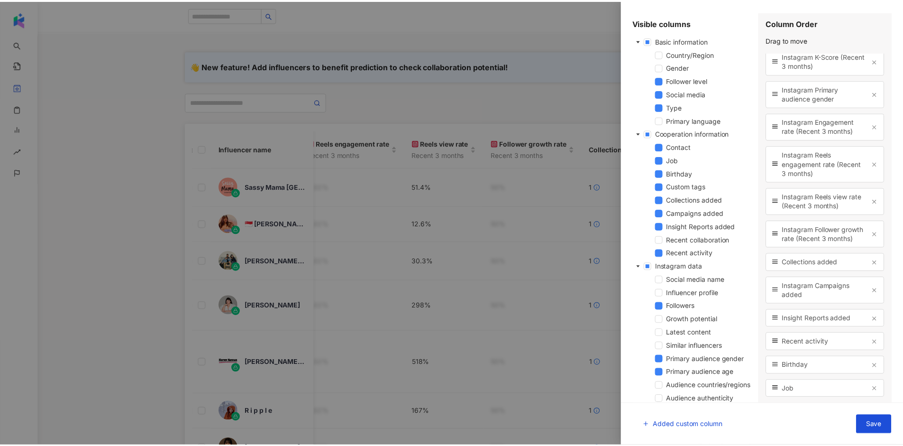
scroll to position [212, 0]
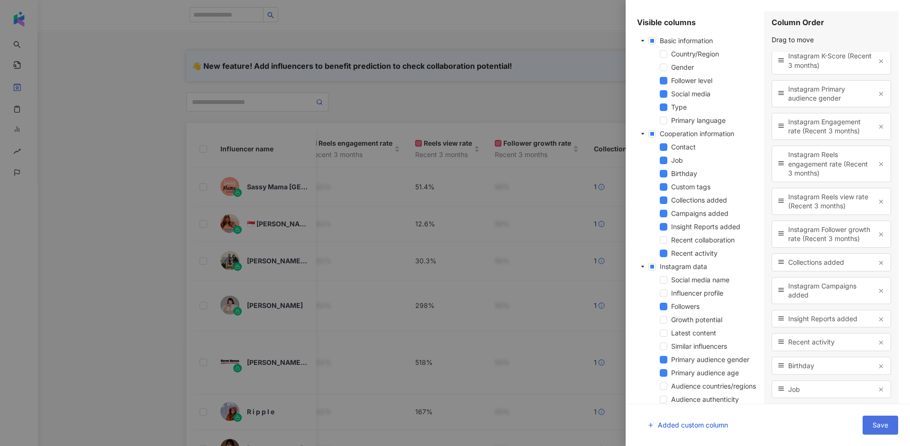
click at [870, 424] on button "Save" at bounding box center [881, 424] width 36 height 19
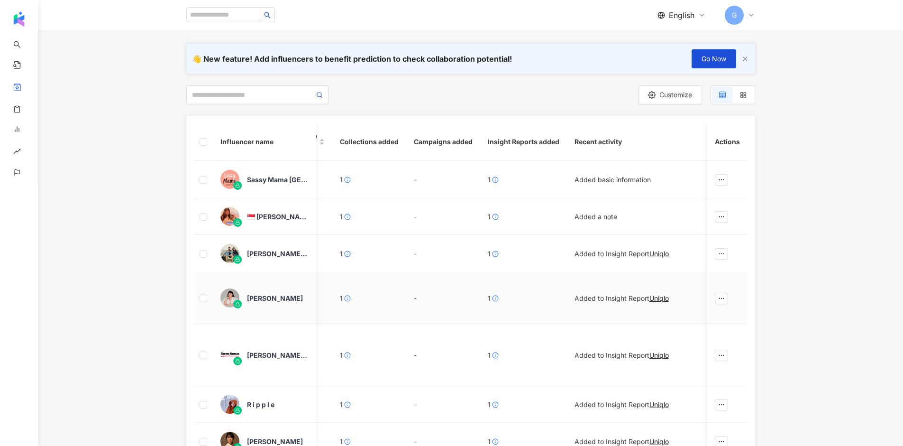
scroll to position [0, 1227]
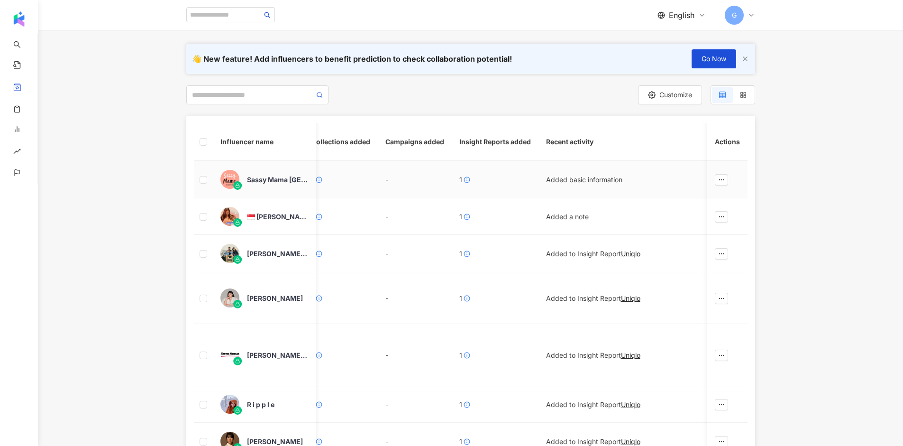
click at [267, 180] on div "Sassy Mama [GEOGRAPHIC_DATA]" at bounding box center [278, 179] width 62 height 9
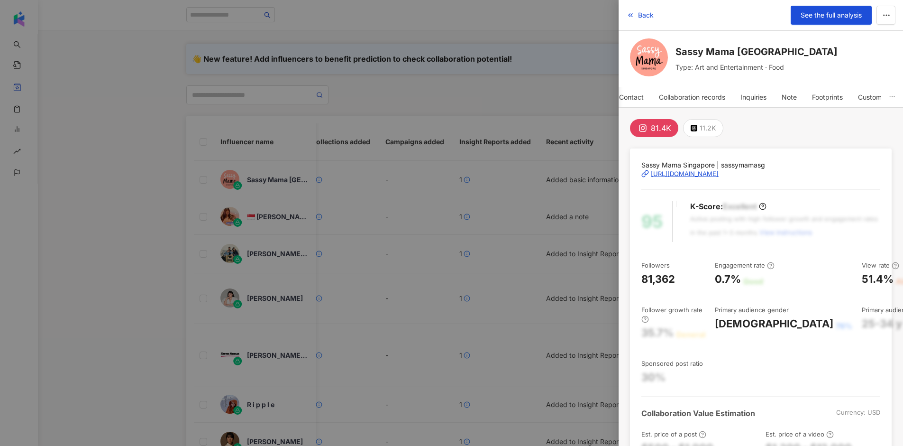
click at [530, 83] on div at bounding box center [451, 223] width 903 height 446
